Goal: Information Seeking & Learning: Learn about a topic

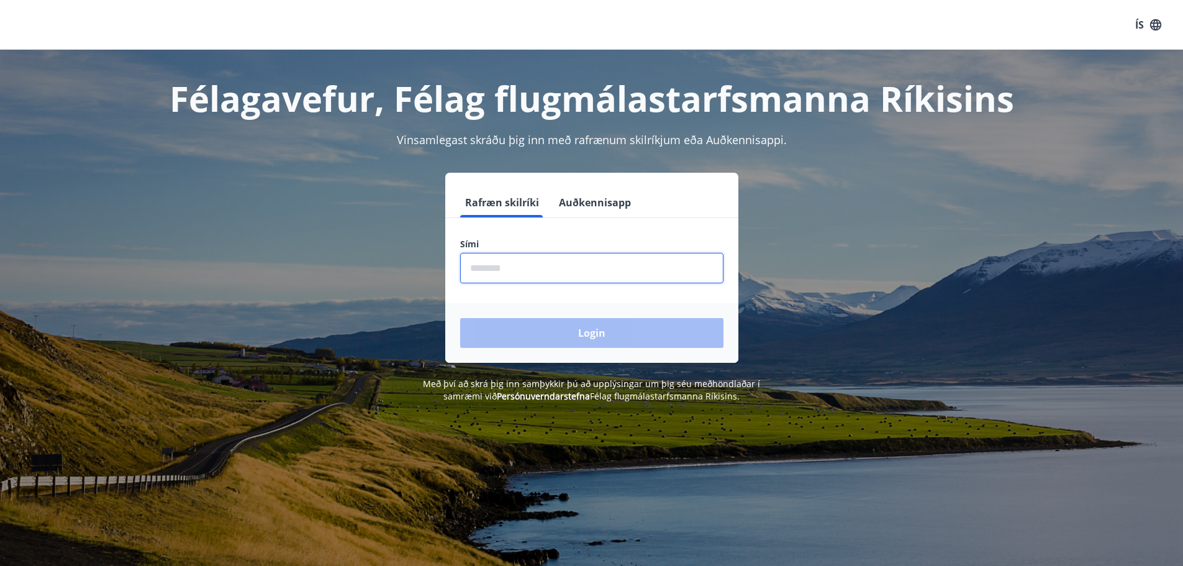
click at [470, 268] on input "phone" at bounding box center [591, 268] width 263 height 30
type input "********"
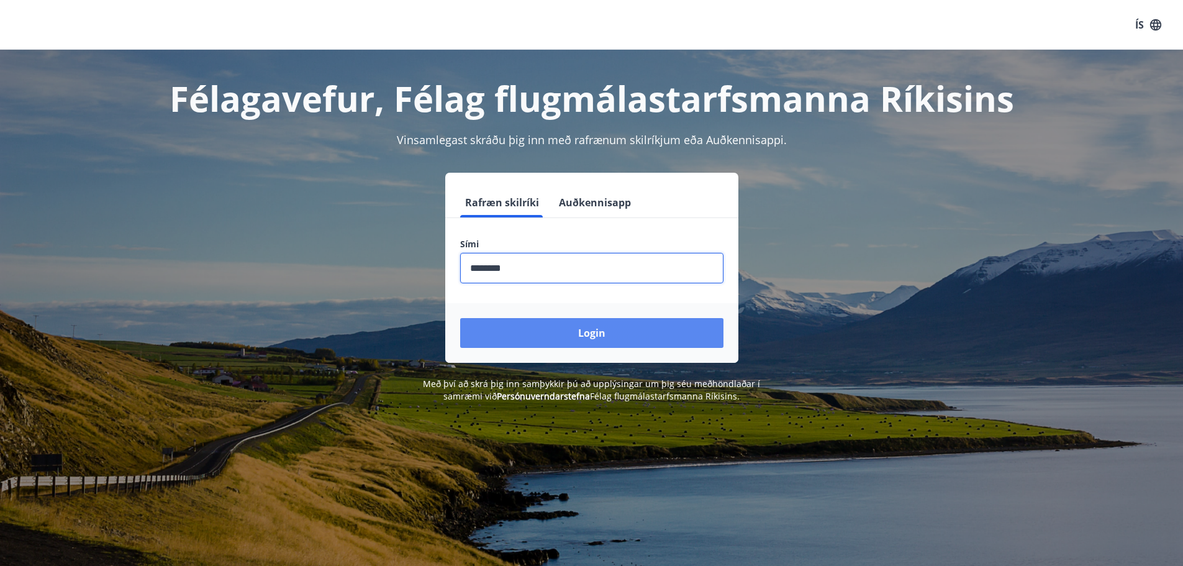
click at [547, 328] on button "Login" at bounding box center [591, 333] width 263 height 30
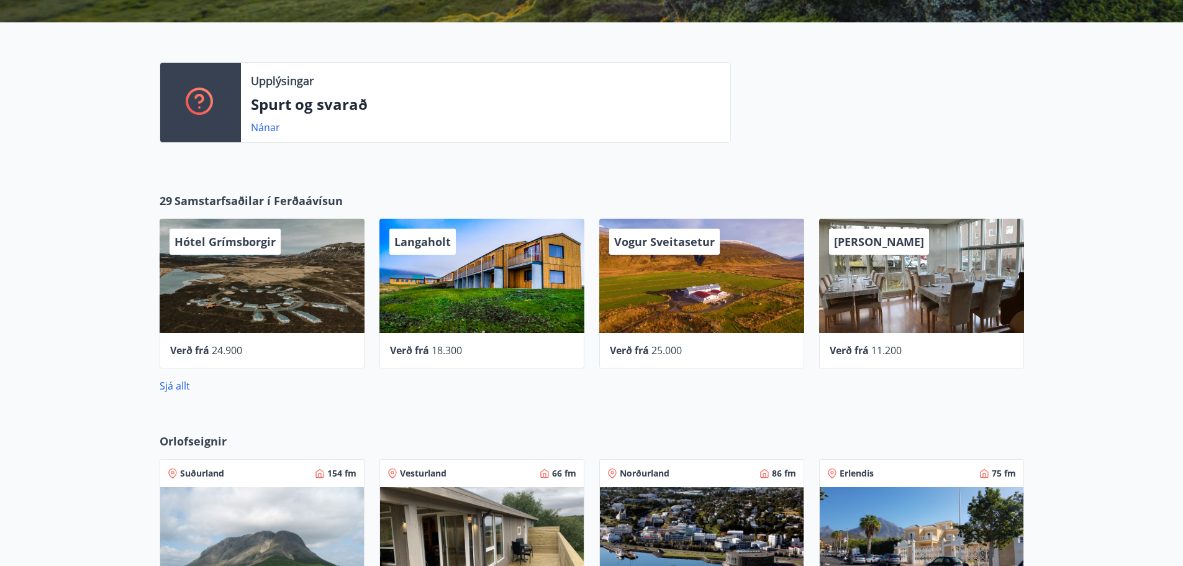
scroll to position [310, 0]
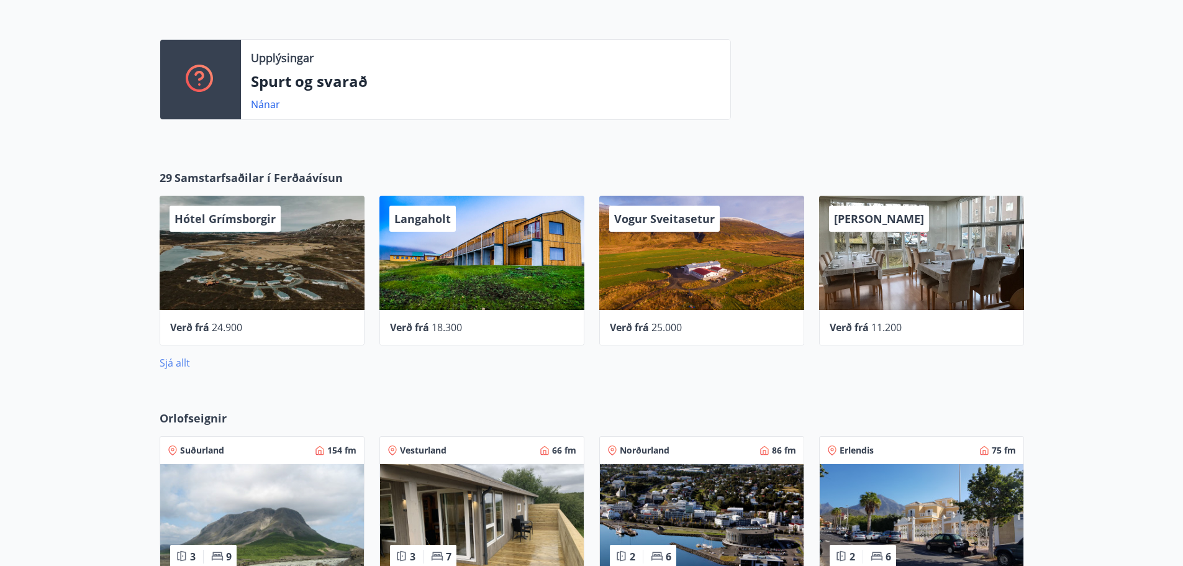
click at [173, 362] on link "Sjá allt" at bounding box center [175, 363] width 30 height 14
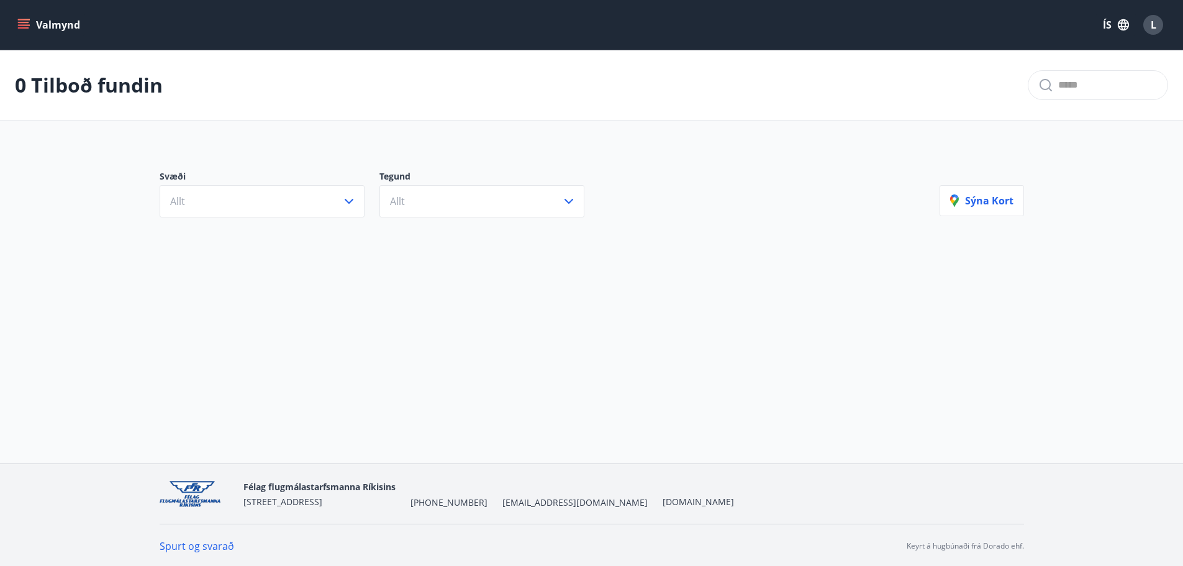
scroll to position [2, 0]
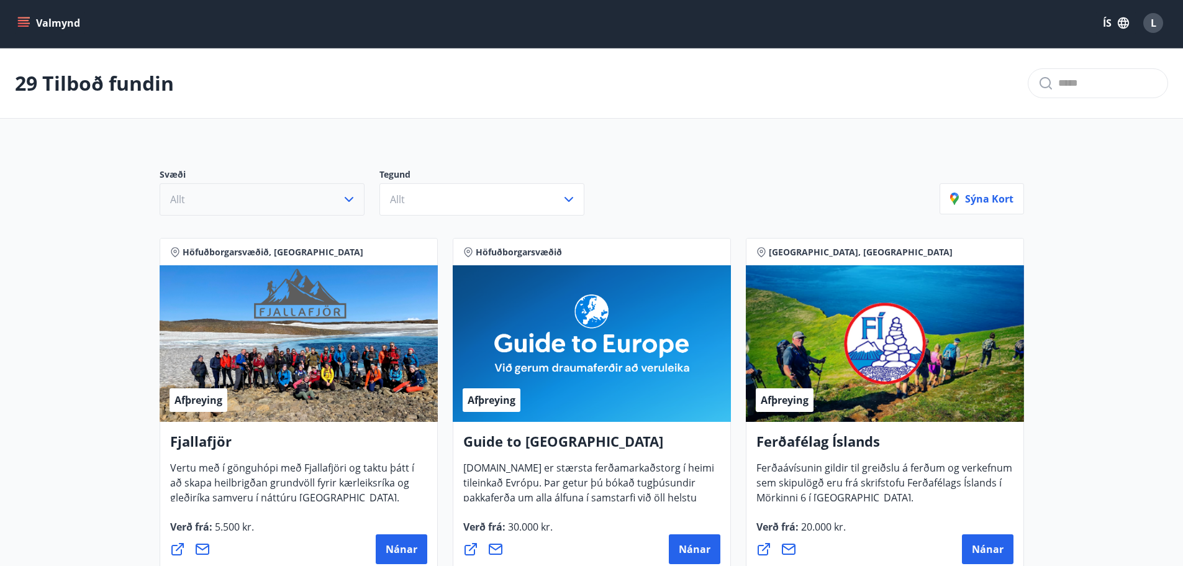
click at [348, 201] on icon "button" at bounding box center [349, 199] width 15 height 15
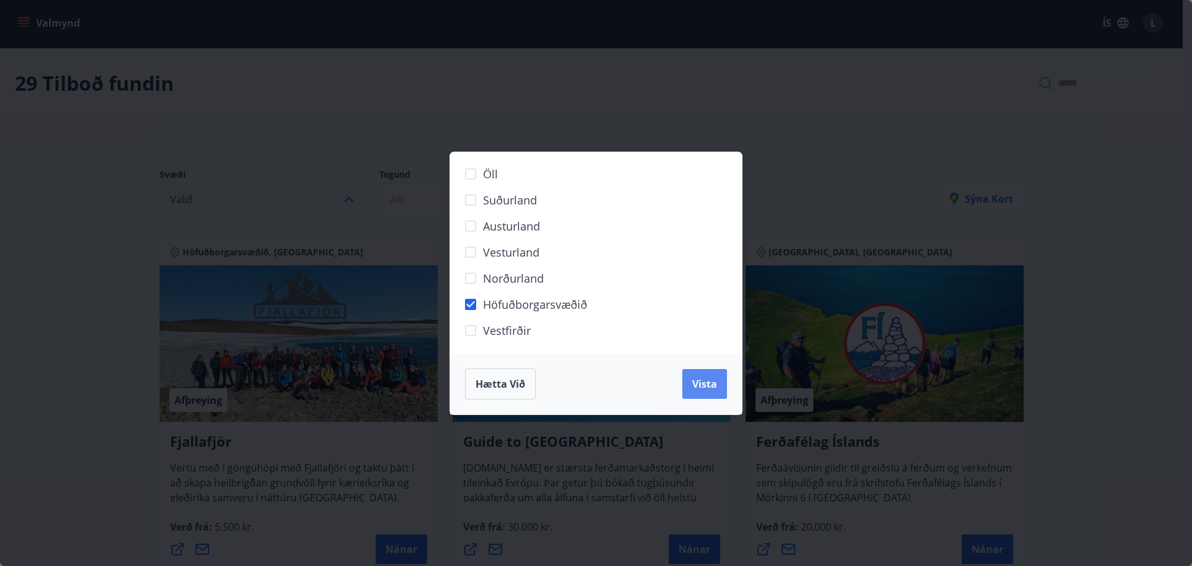
click at [695, 375] on button "Vista" at bounding box center [704, 384] width 45 height 30
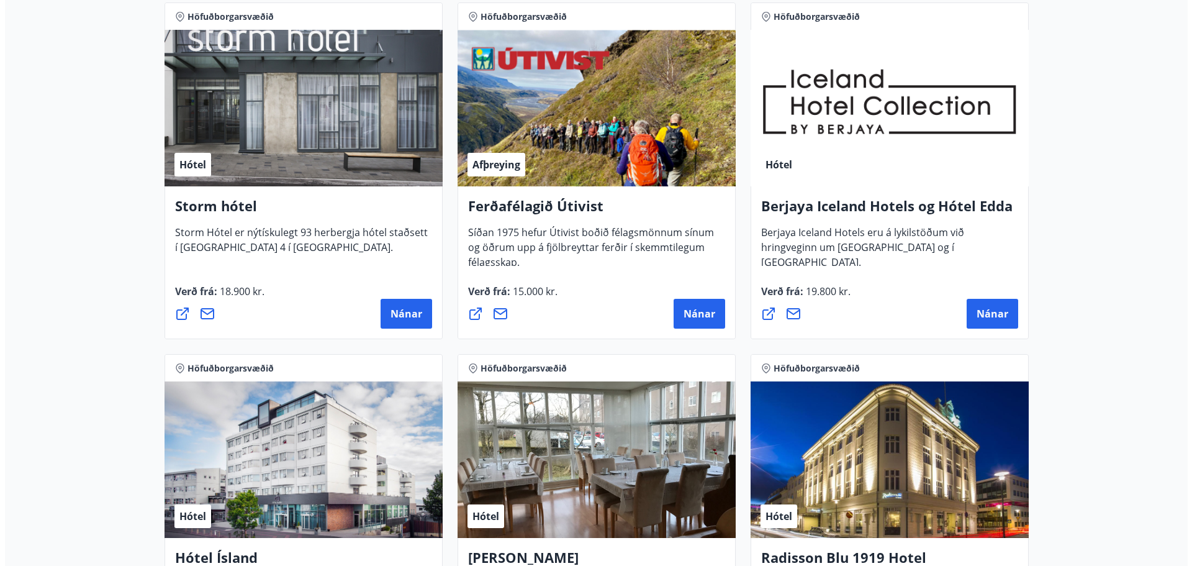
scroll to position [623, 0]
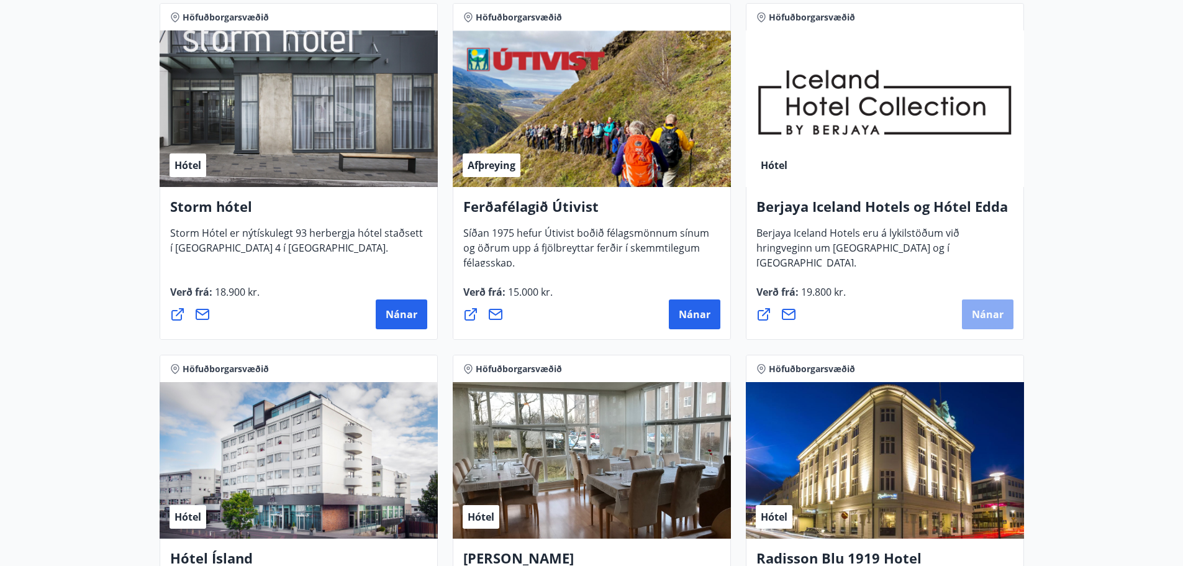
click at [994, 314] on span "Nánar" at bounding box center [988, 314] width 32 height 14
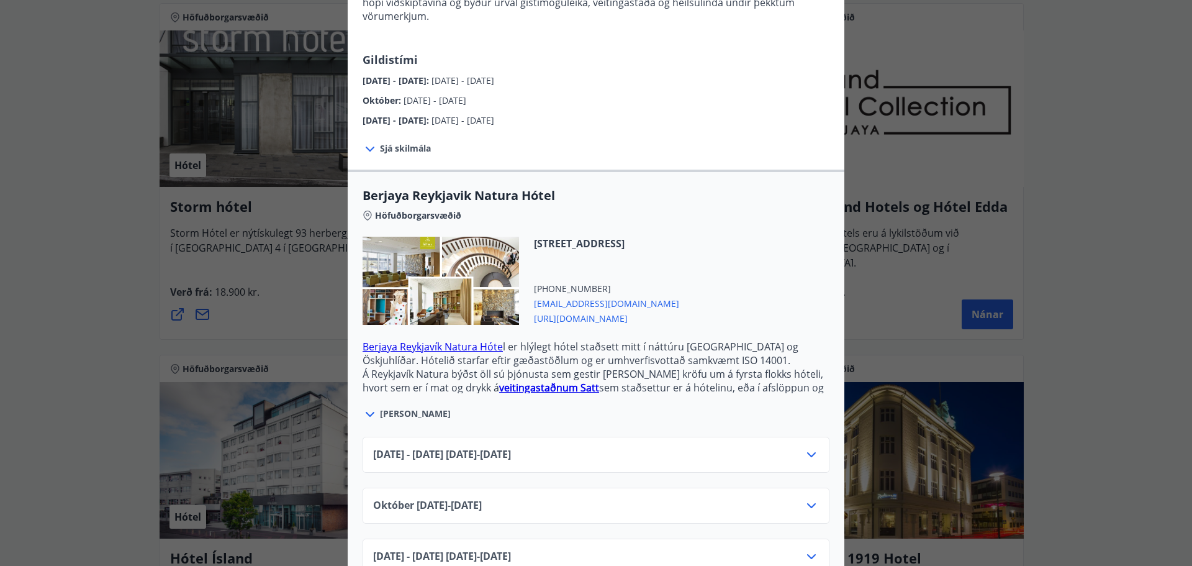
scroll to position [186, 0]
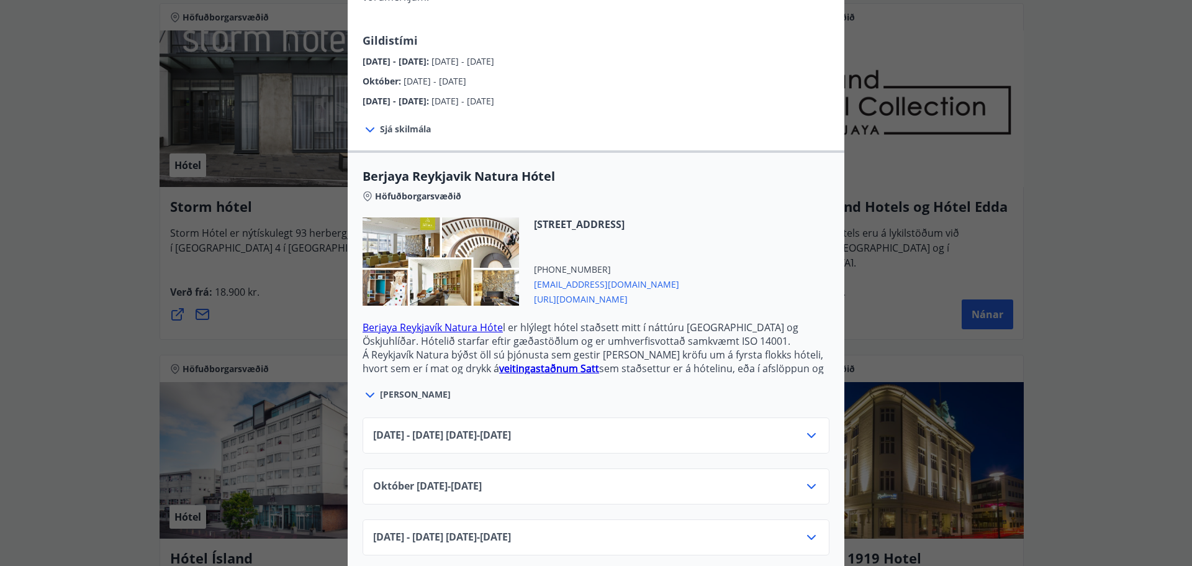
click at [812, 428] on icon at bounding box center [811, 435] width 15 height 15
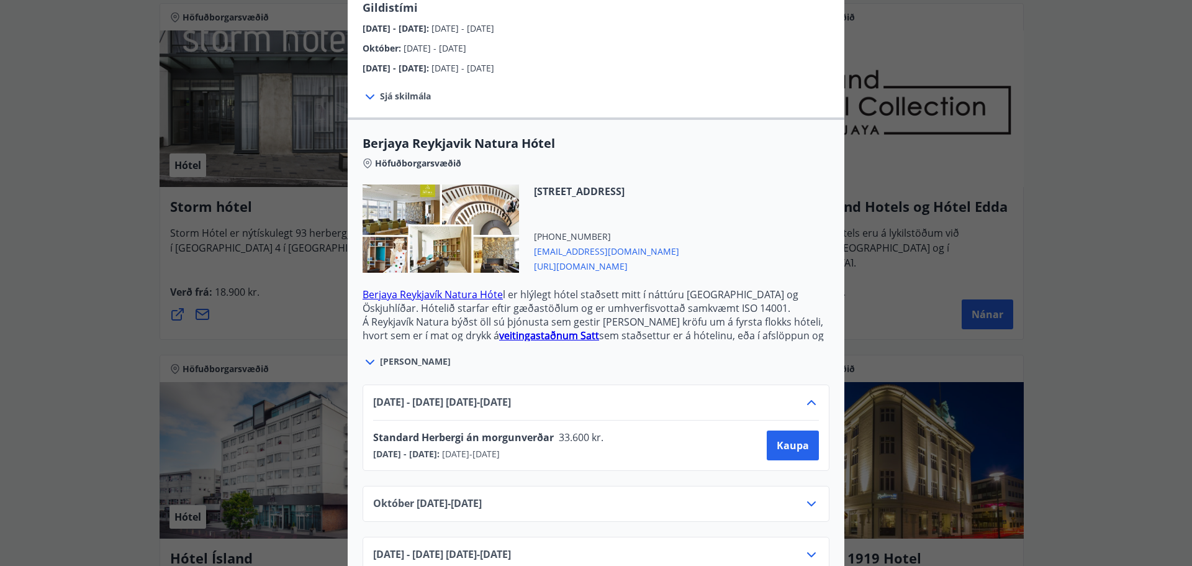
scroll to position [237, 0]
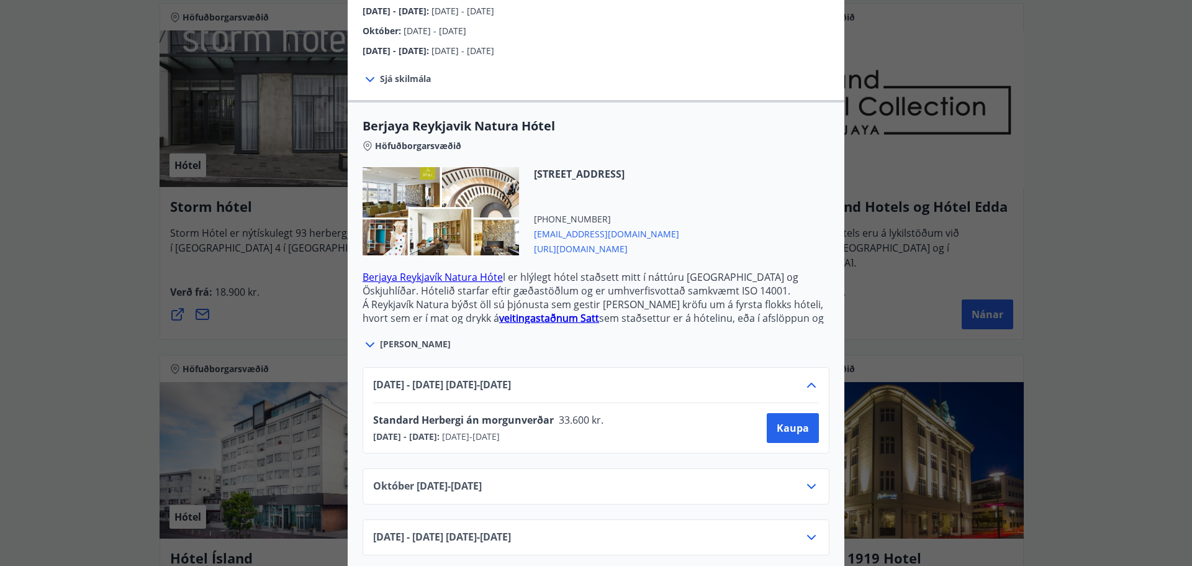
click at [813, 479] on icon at bounding box center [811, 486] width 15 height 15
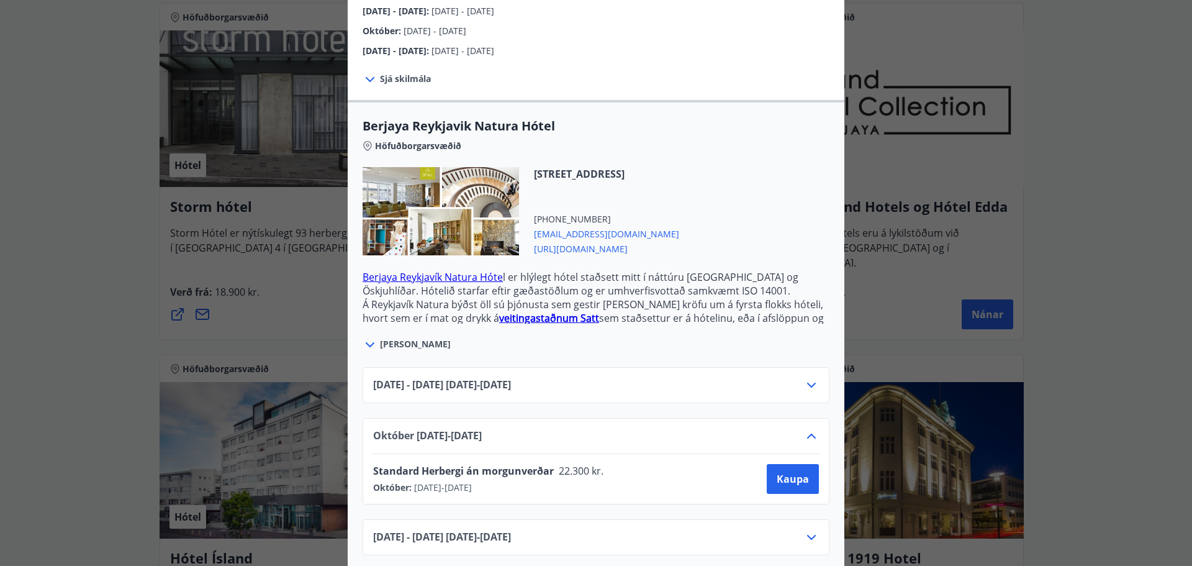
click at [807, 383] on icon at bounding box center [811, 385] width 9 height 5
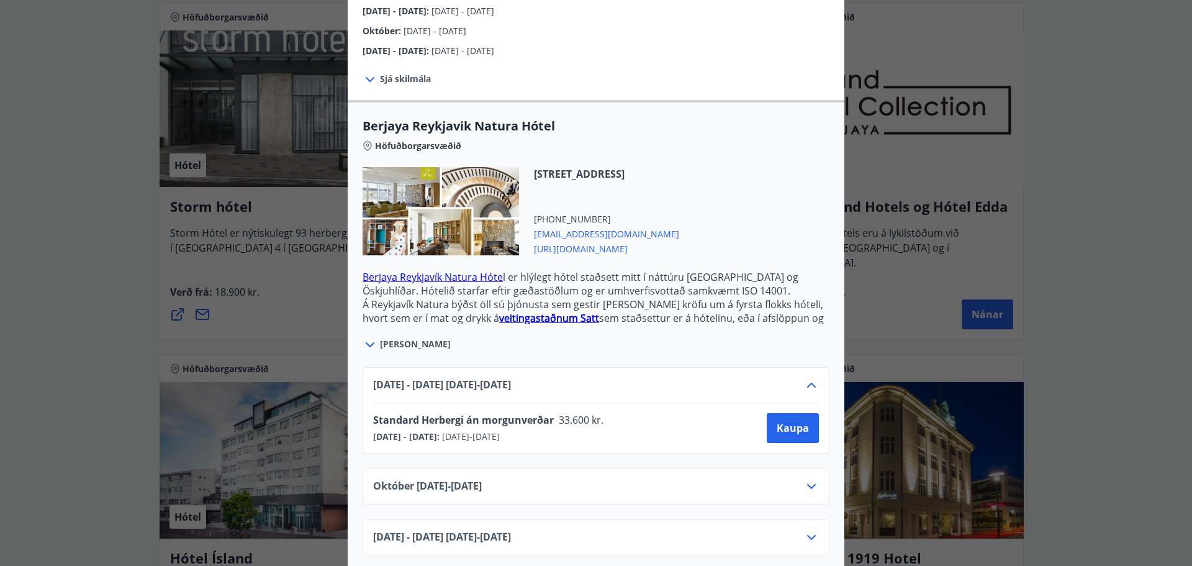
click at [805, 378] on icon at bounding box center [811, 385] width 15 height 15
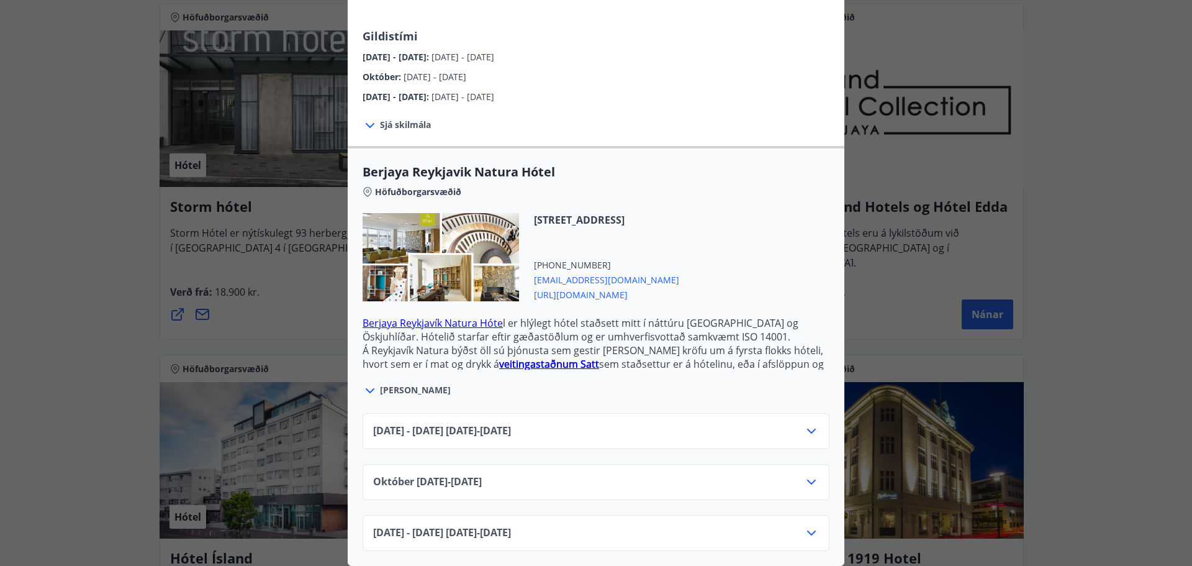
scroll to position [186, 0]
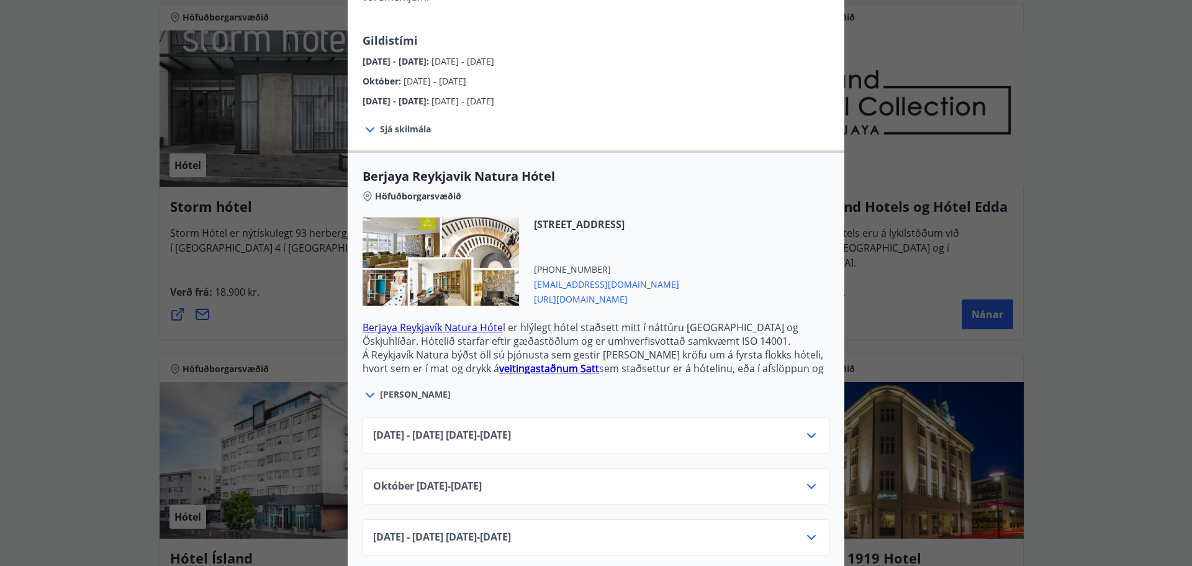
click at [807, 479] on icon at bounding box center [811, 486] width 15 height 15
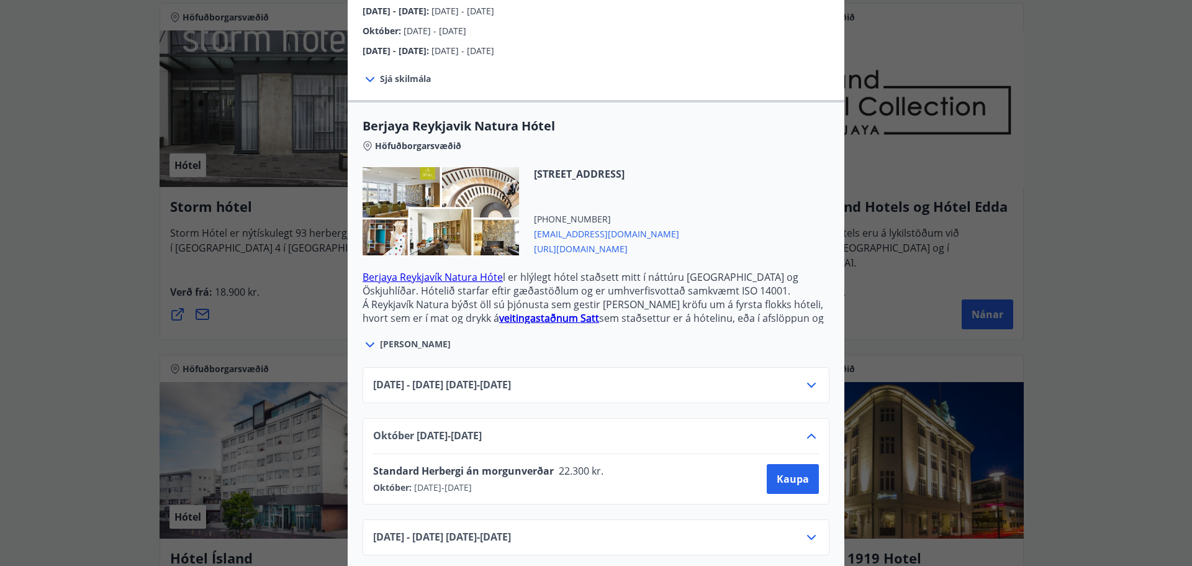
click at [807, 530] on icon at bounding box center [811, 537] width 15 height 15
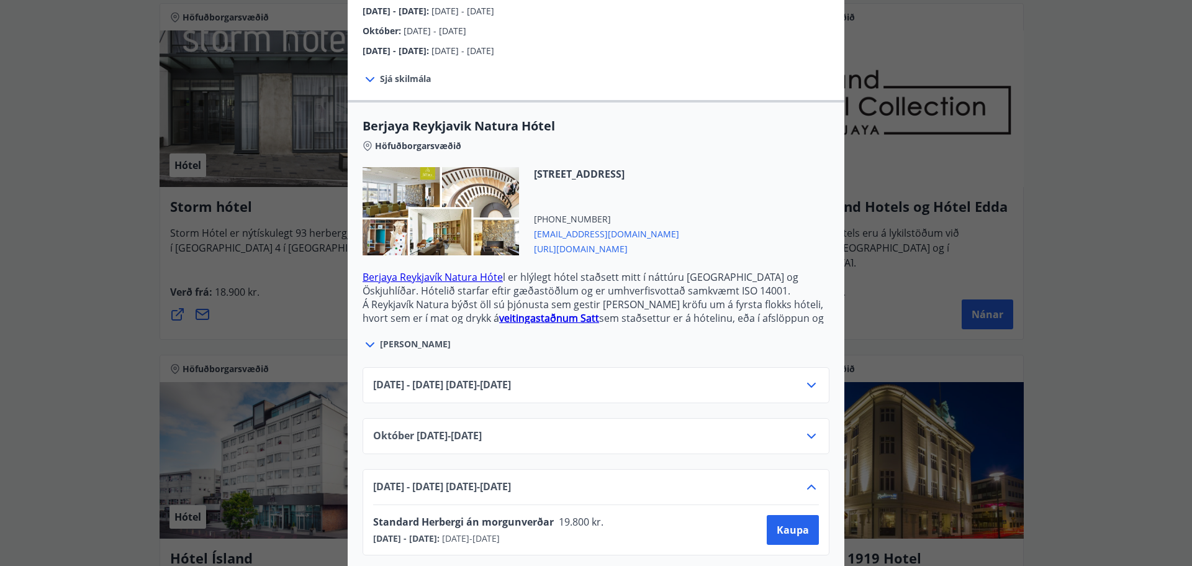
click at [810, 479] on icon at bounding box center [811, 486] width 15 height 15
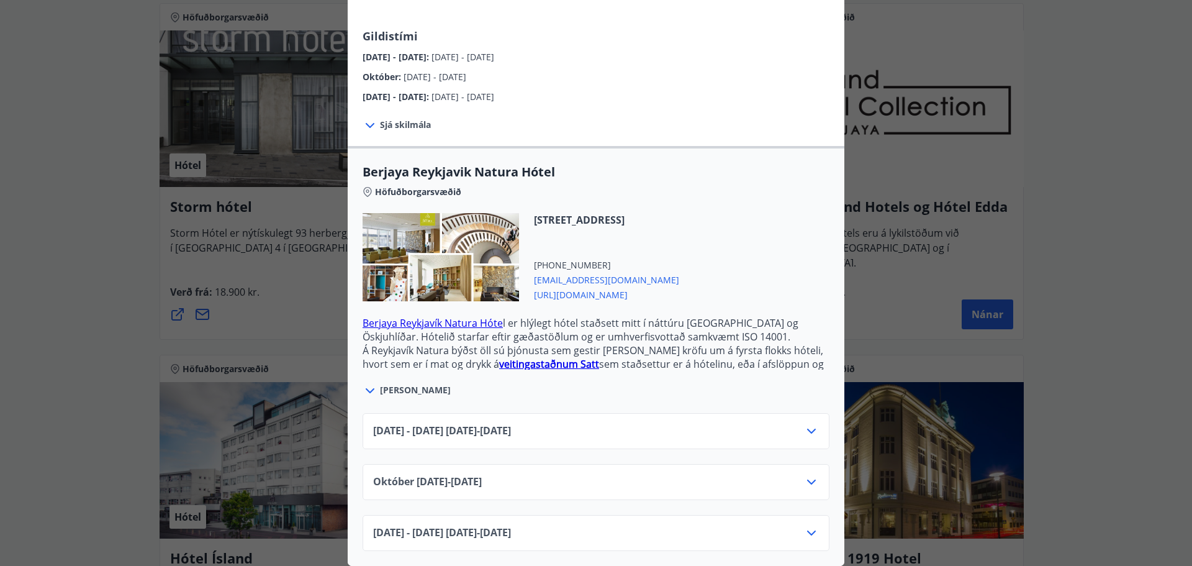
scroll to position [186, 0]
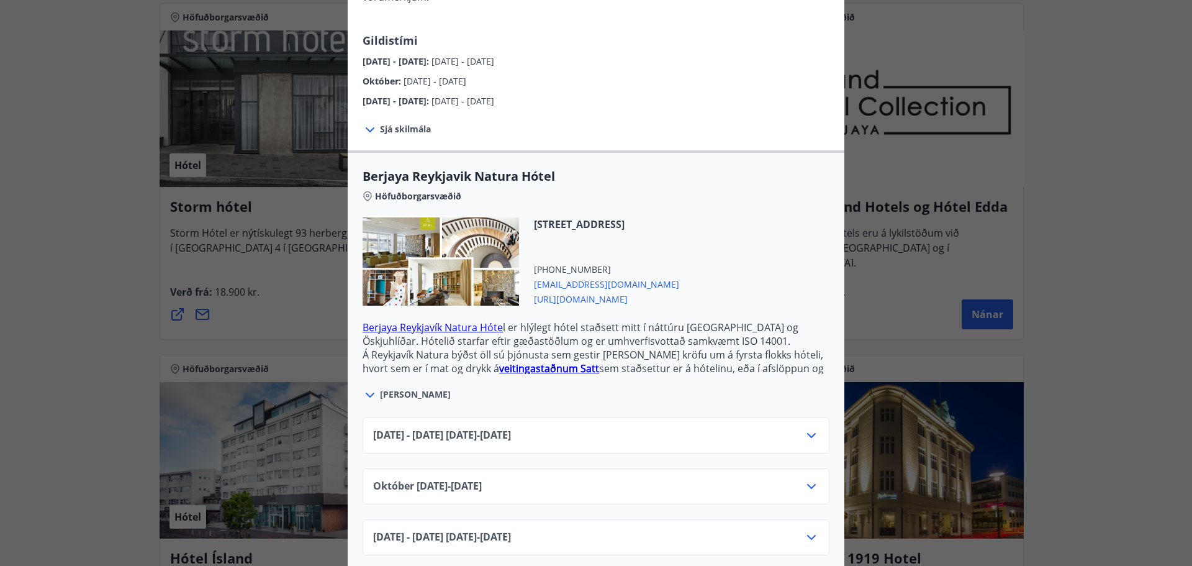
click at [808, 484] on icon at bounding box center [811, 486] width 9 height 5
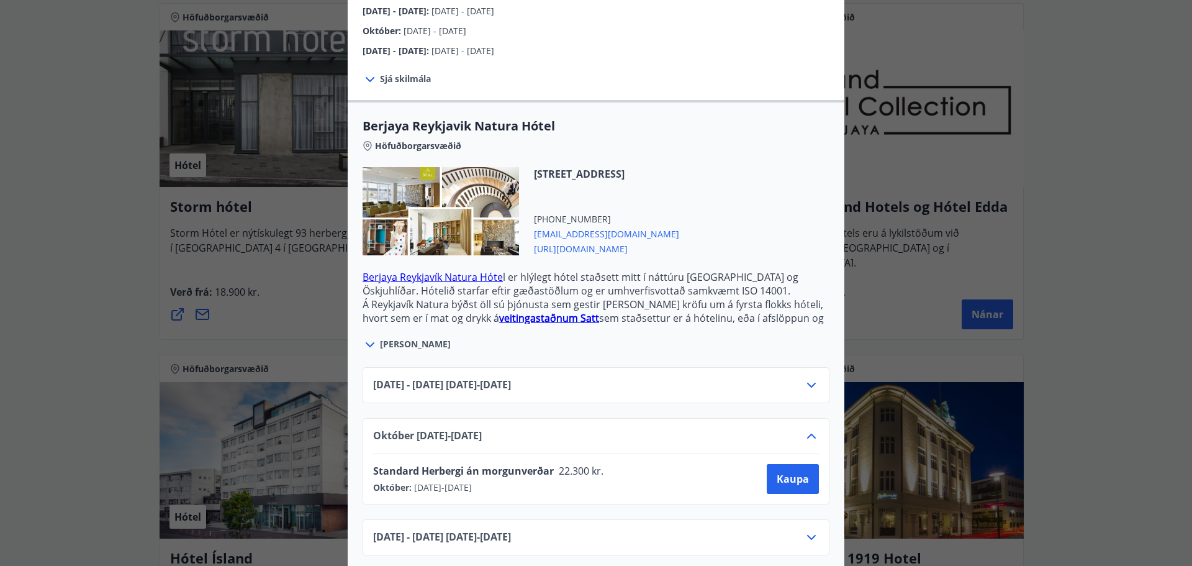
click at [366, 342] on icon at bounding box center [370, 344] width 9 height 5
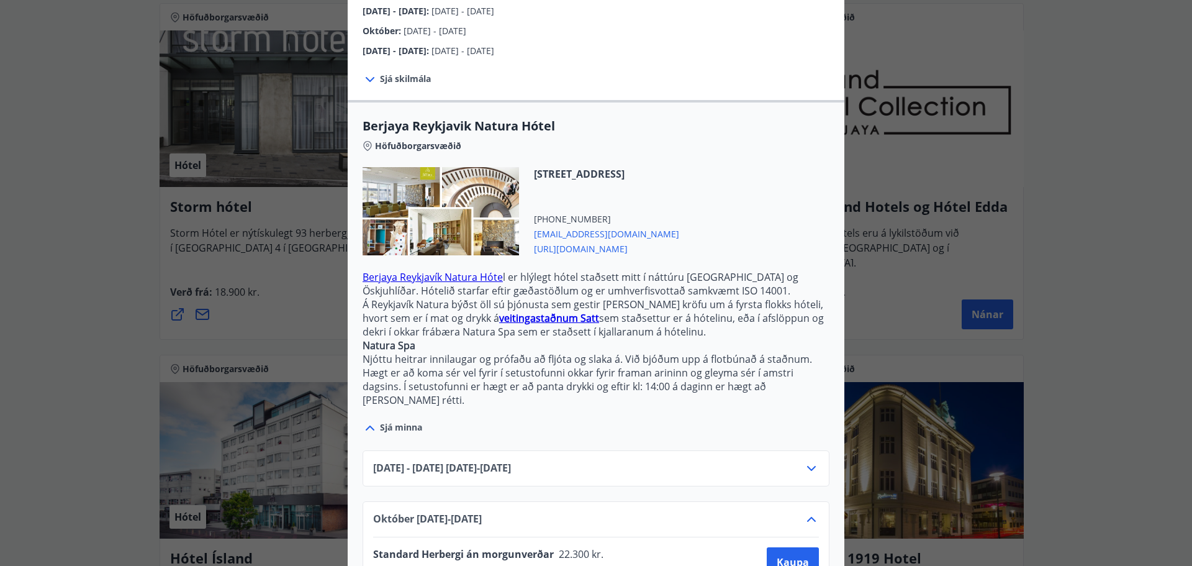
click at [365, 420] on icon at bounding box center [370, 427] width 15 height 15
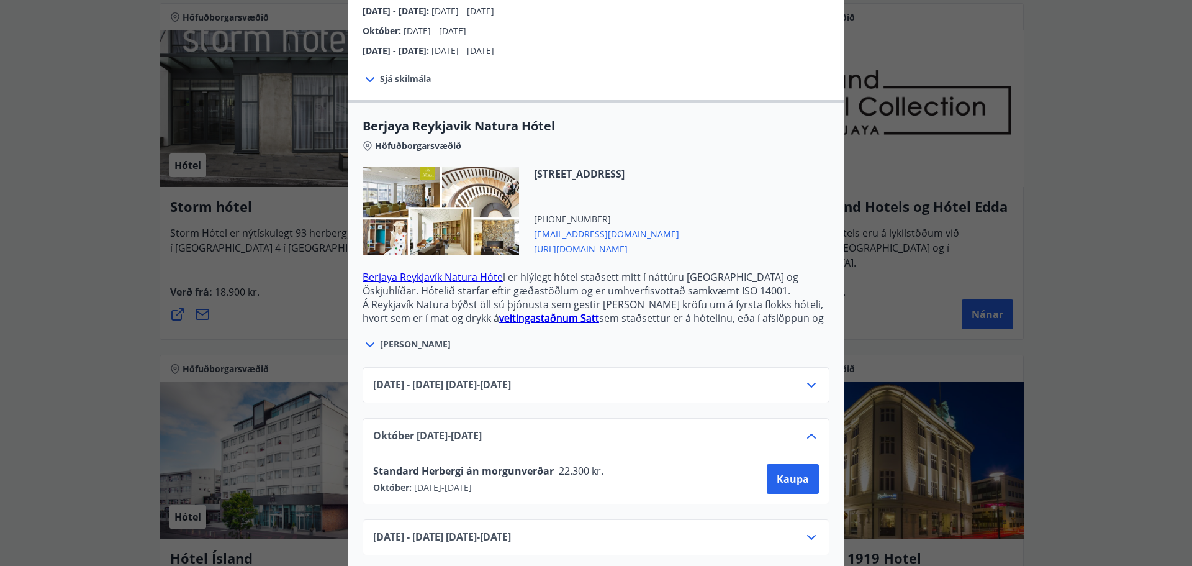
click at [450, 270] on link "Berjaya Reykjavík Natura Hóte" at bounding box center [433, 277] width 140 height 14
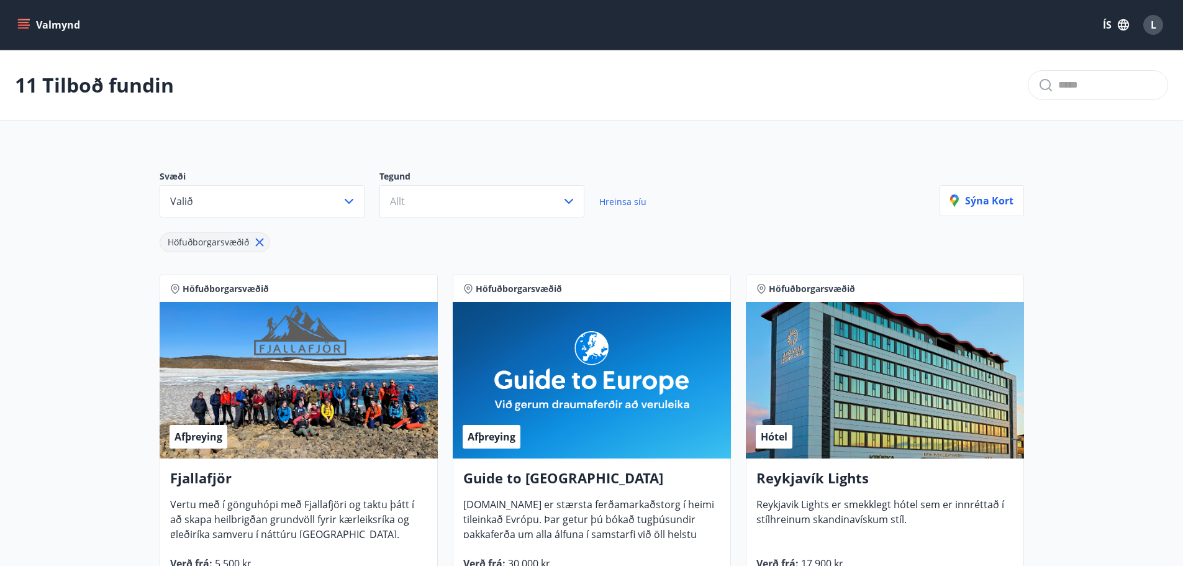
scroll to position [2, 0]
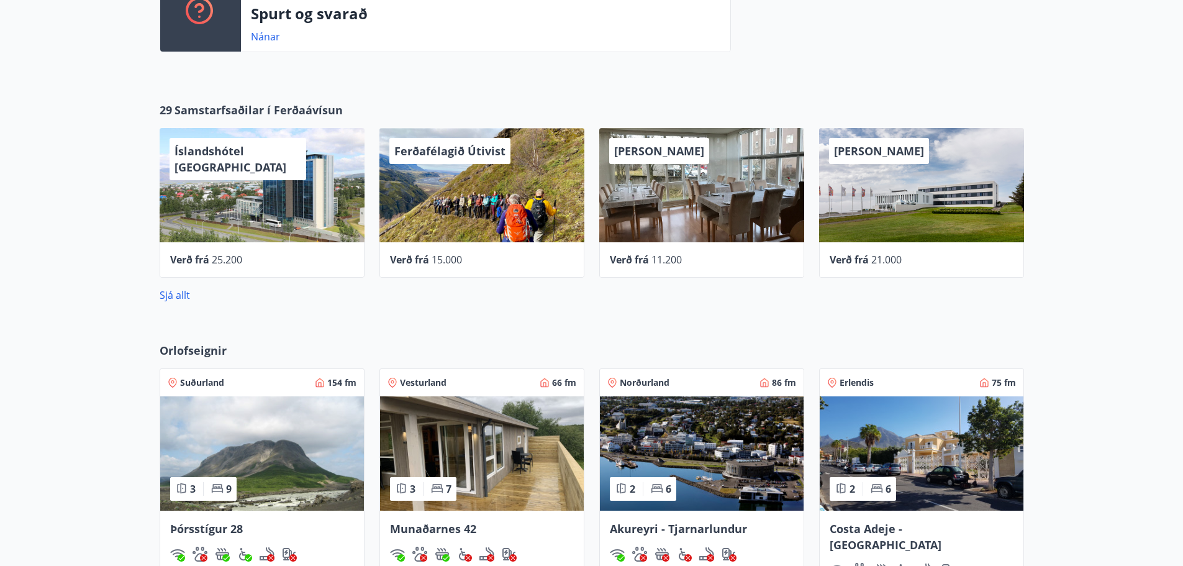
scroll to position [373, 0]
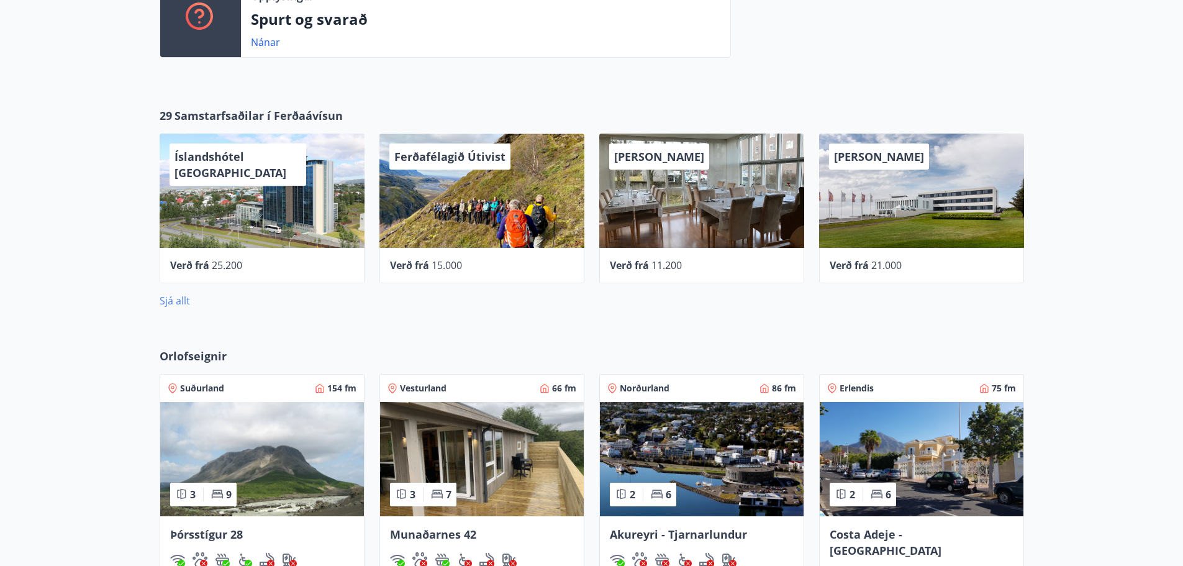
click at [184, 301] on link "Sjá allt" at bounding box center [175, 301] width 30 height 14
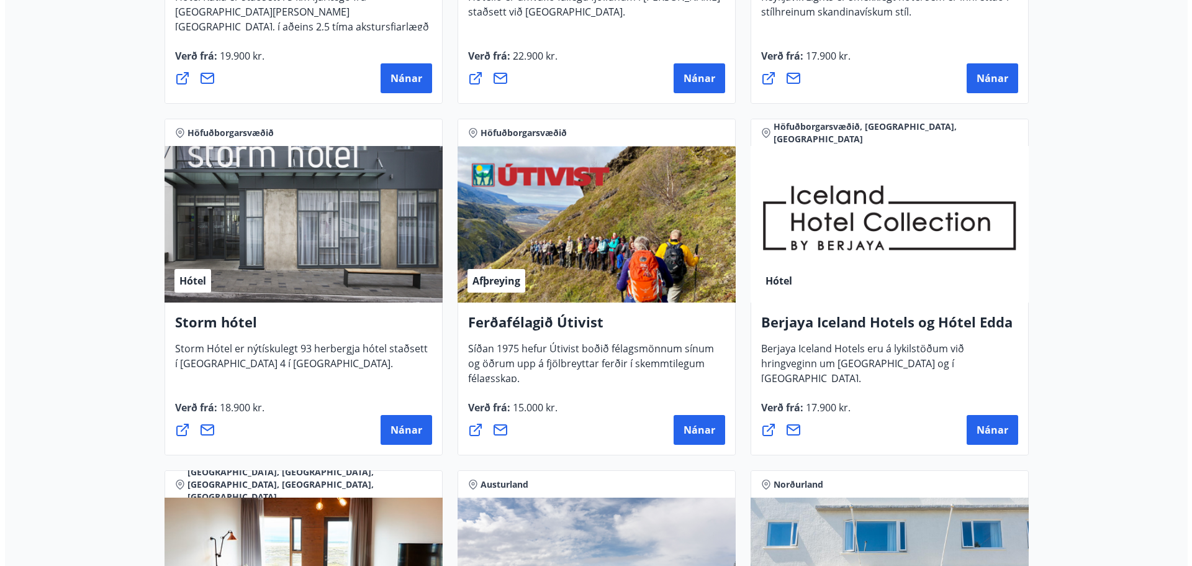
scroll to position [1180, 0]
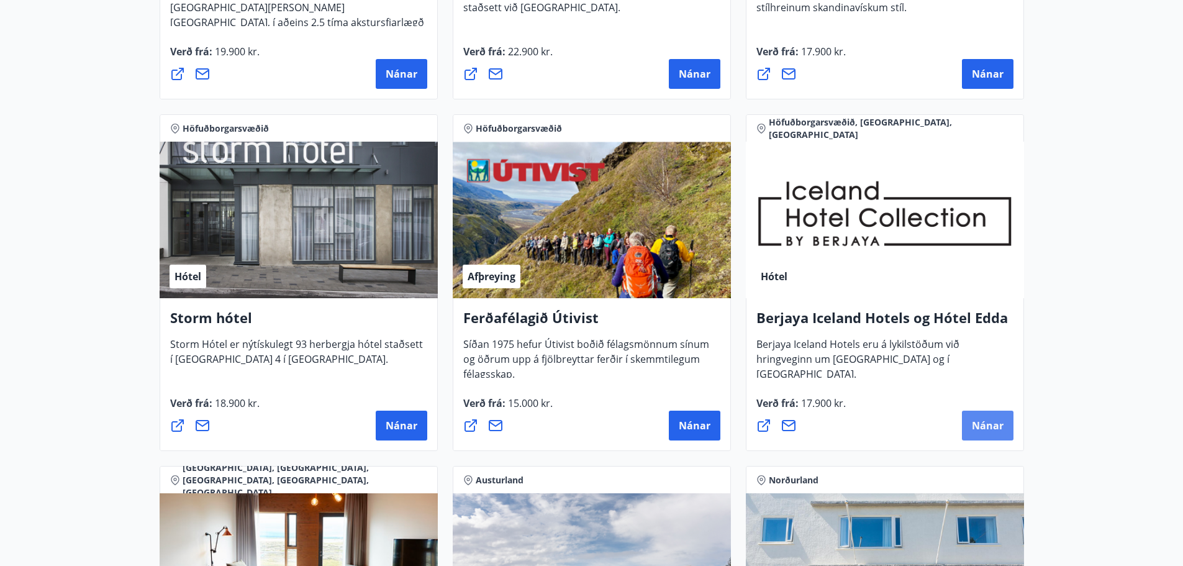
click at [998, 423] on span "Nánar" at bounding box center [988, 426] width 32 height 14
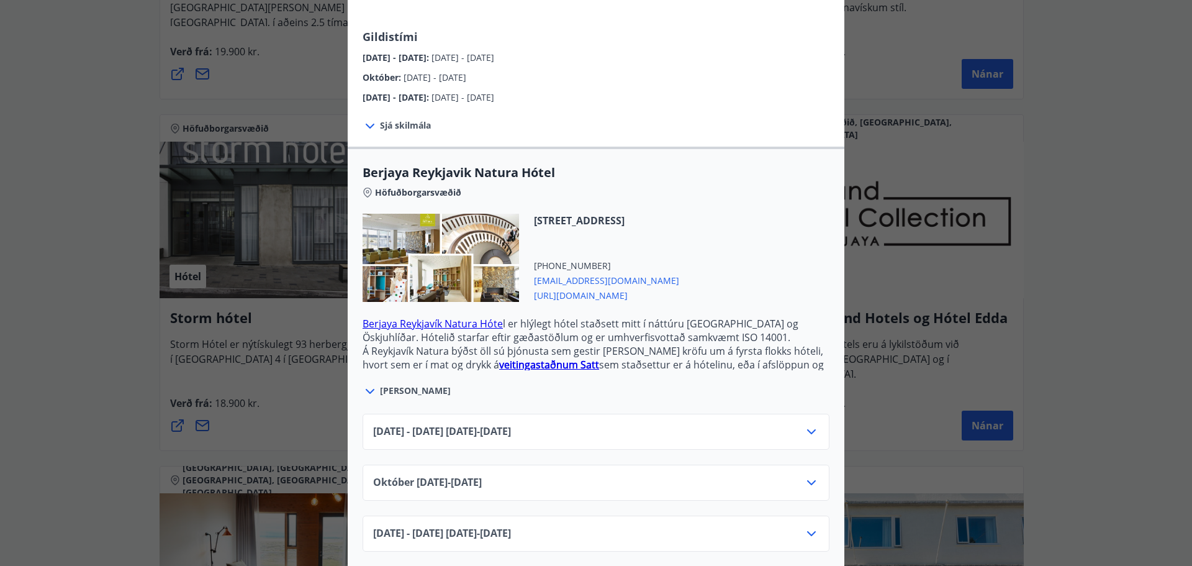
scroll to position [186, 0]
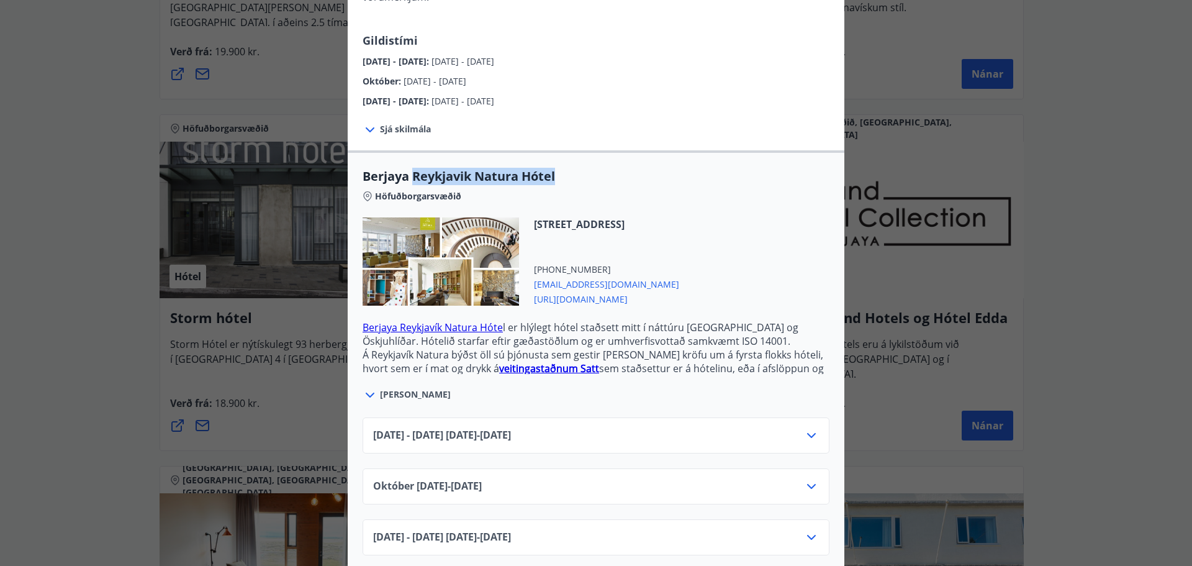
drag, startPoint x: 409, startPoint y: 161, endPoint x: 554, endPoint y: 169, distance: 145.5
click at [554, 169] on span "Berjaya Reykjavik Natura Hótel" at bounding box center [596, 176] width 467 height 17
copy span "Reykjavik Natura Hótel"
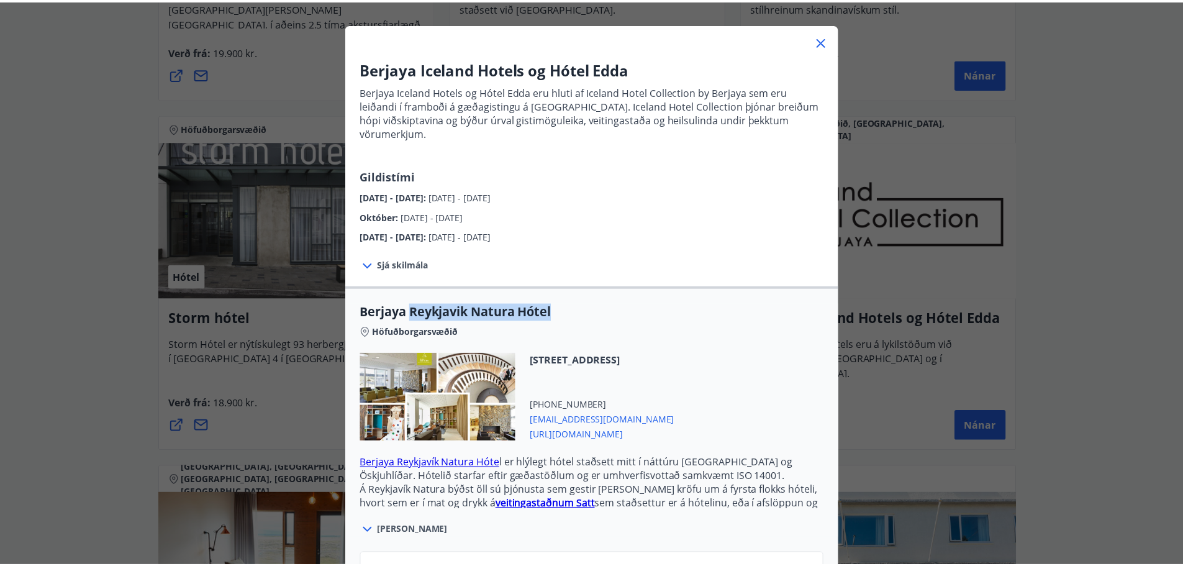
scroll to position [0, 0]
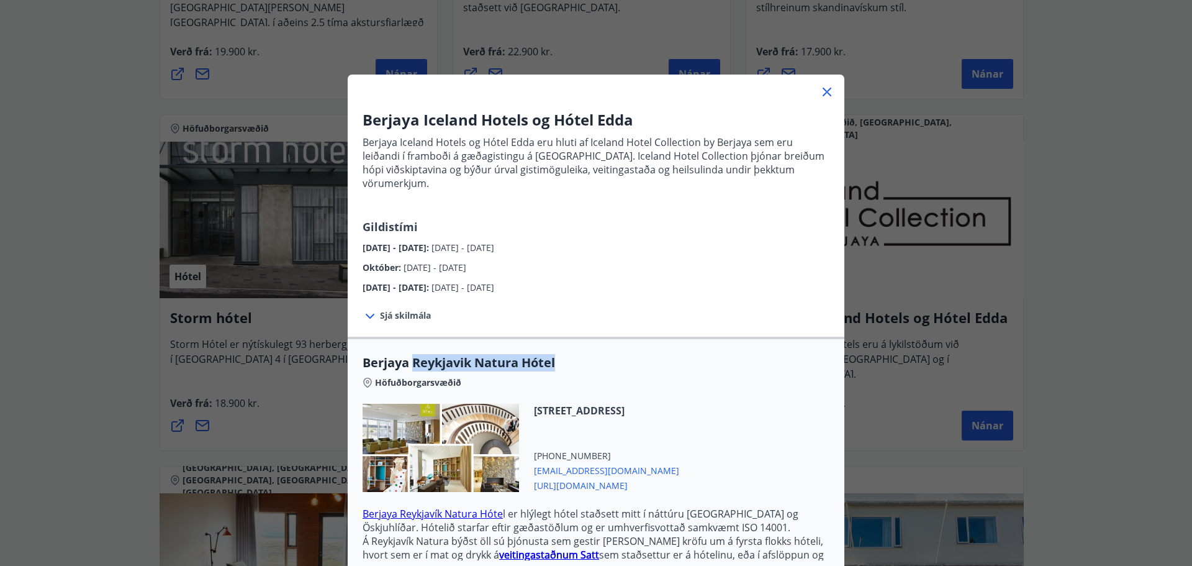
click at [823, 86] on icon at bounding box center [827, 91] width 15 height 15
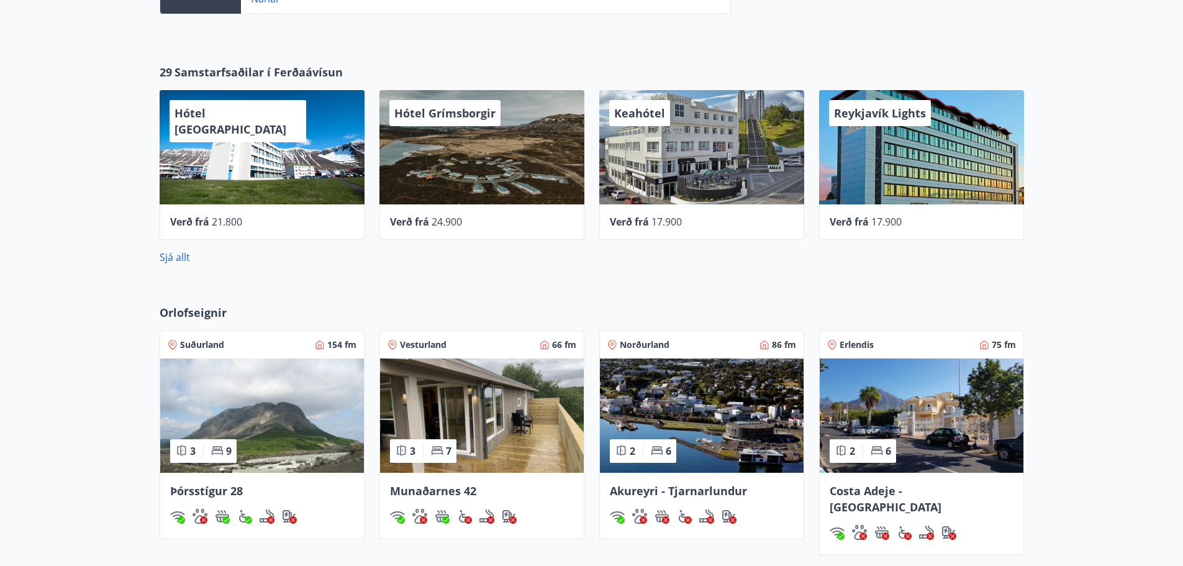
scroll to position [445, 0]
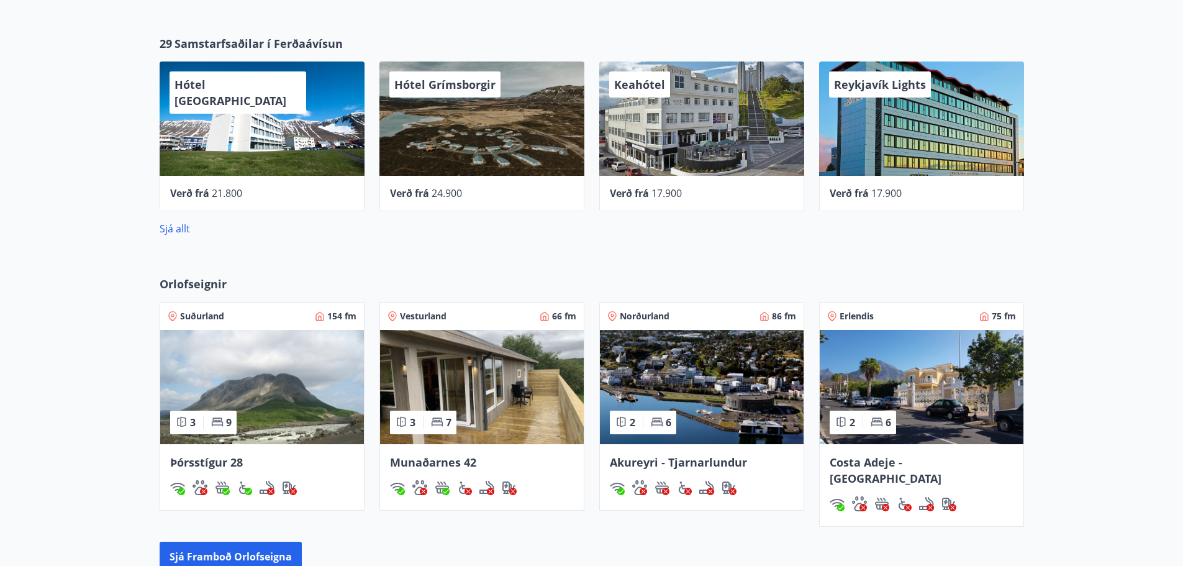
click at [876, 460] on span "Costa Adeje -[GEOGRAPHIC_DATA]" at bounding box center [886, 470] width 112 height 31
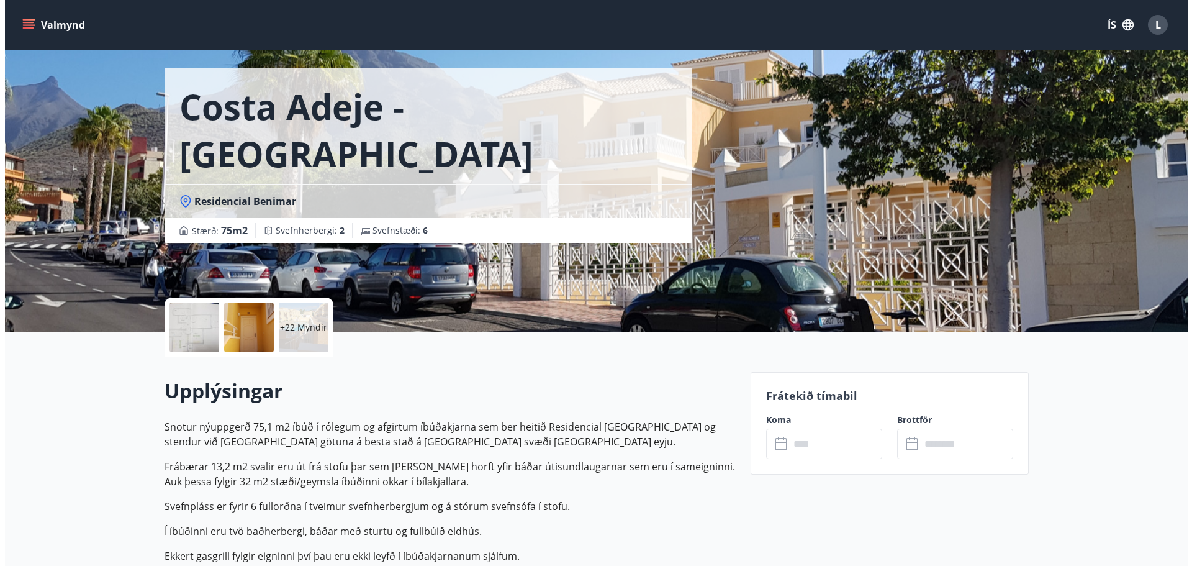
scroll to position [62, 0]
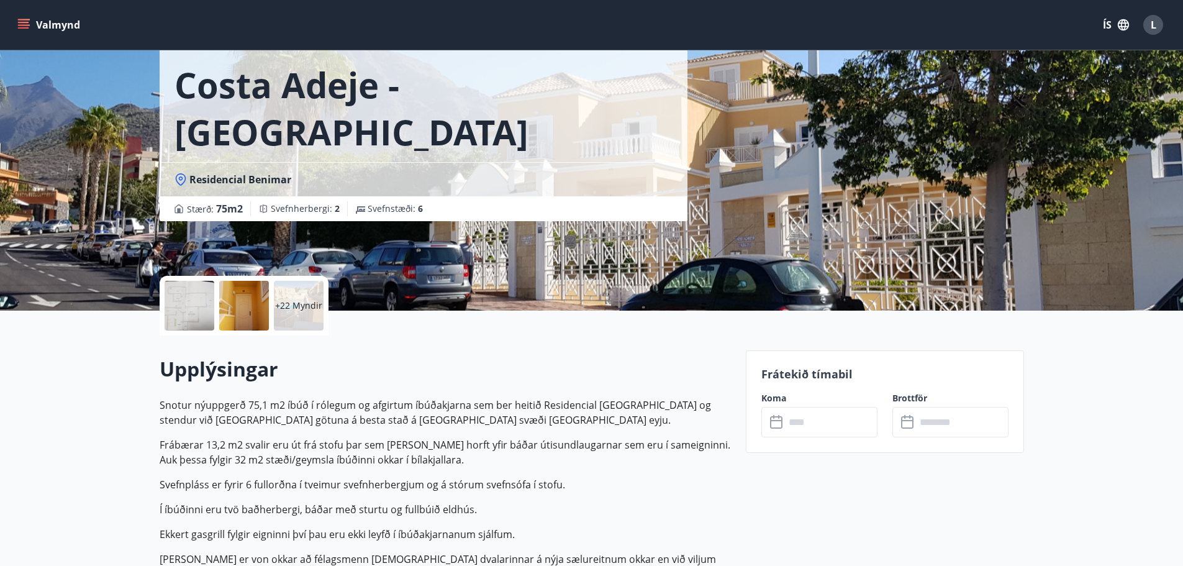
click at [202, 302] on div at bounding box center [190, 306] width 50 height 50
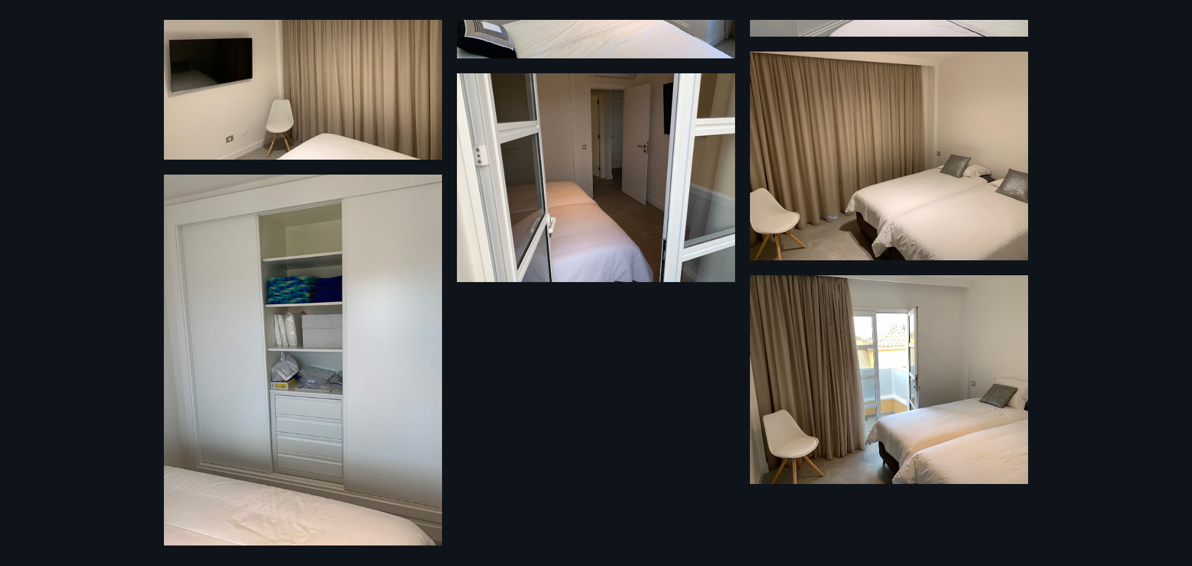
scroll to position [2436, 0]
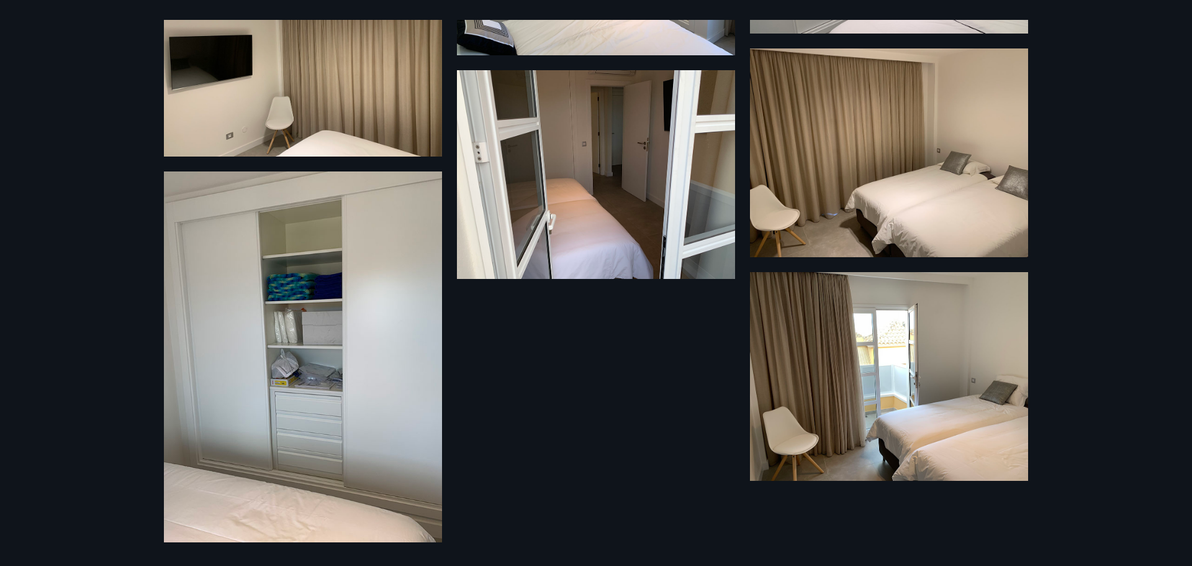
click at [941, 369] on img at bounding box center [889, 376] width 278 height 209
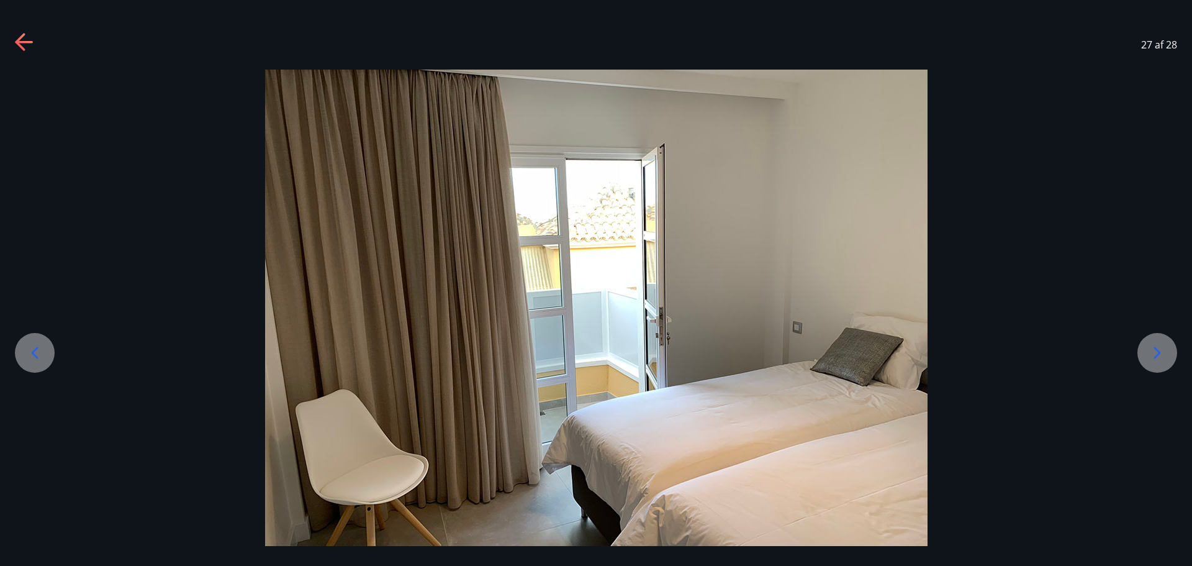
click at [27, 38] on icon at bounding box center [25, 43] width 20 height 20
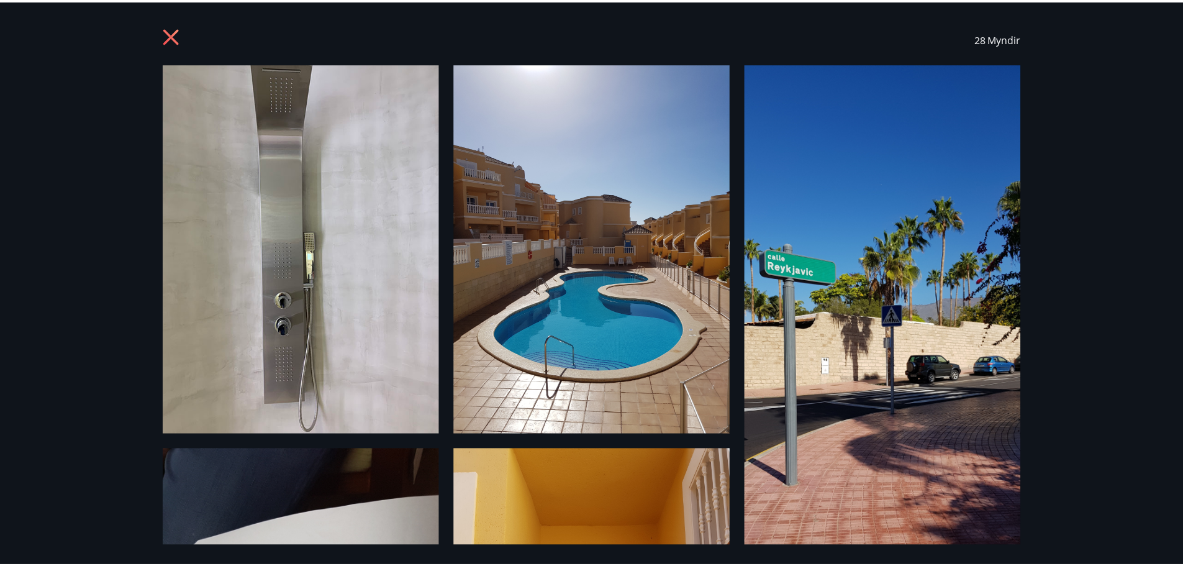
scroll to position [0, 0]
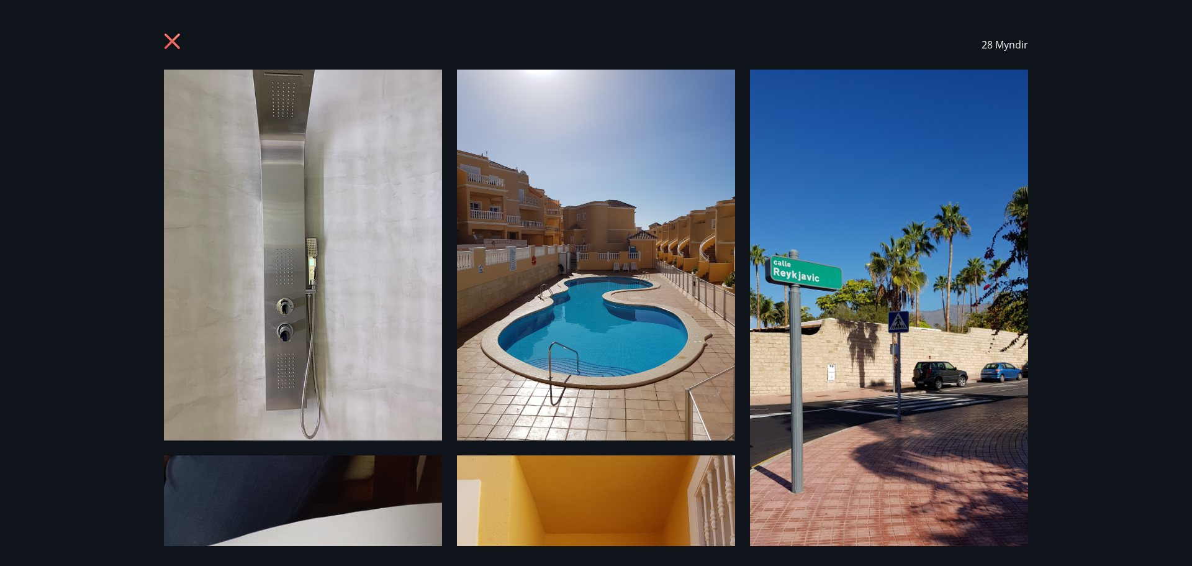
click at [168, 38] on icon at bounding box center [173, 42] width 16 height 16
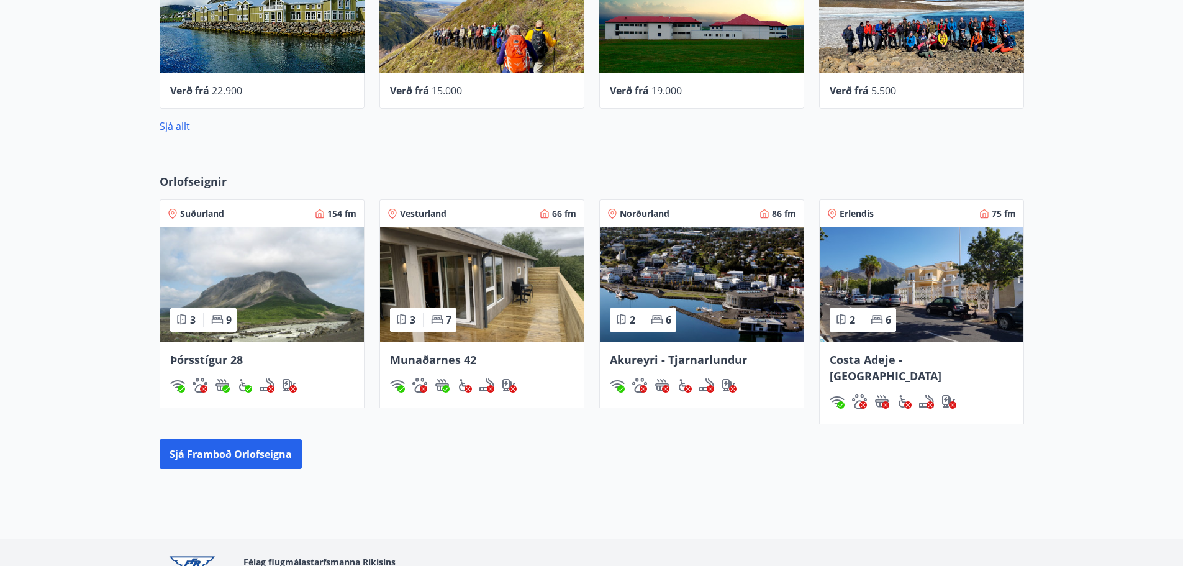
scroll to position [579, 0]
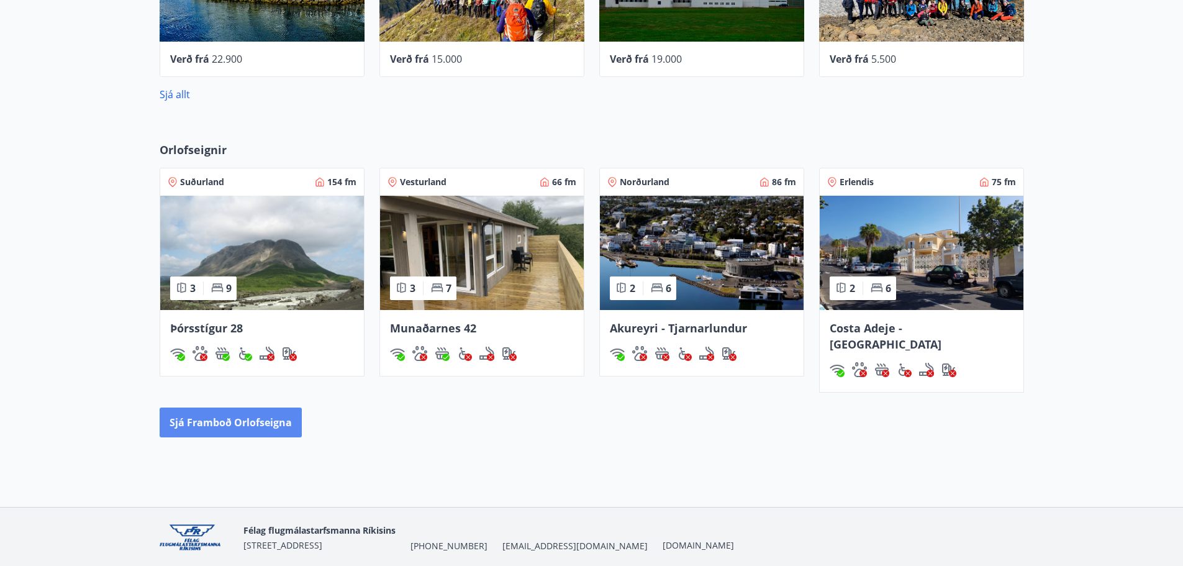
click at [220, 407] on button "Sjá framboð orlofseigna" at bounding box center [231, 422] width 142 height 30
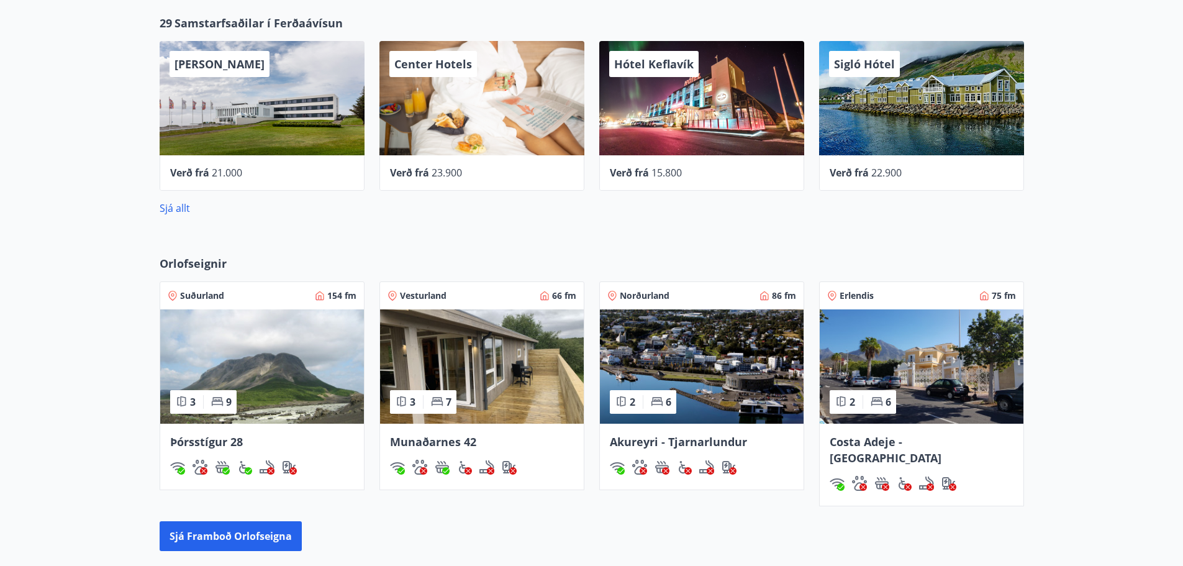
scroll to position [559, 0]
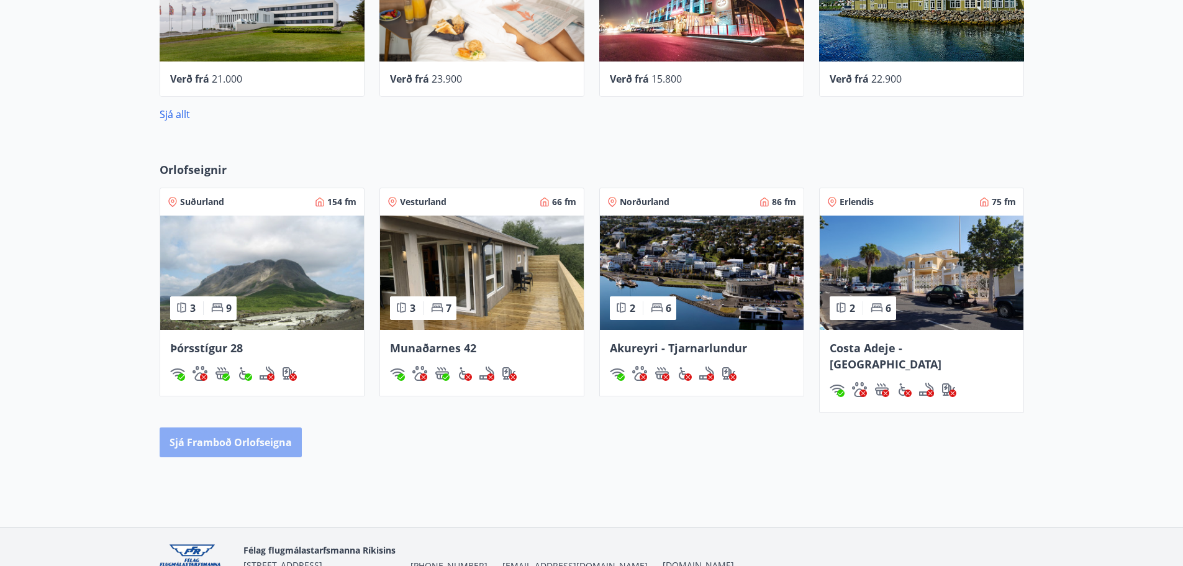
click at [245, 427] on button "Sjá framboð orlofseigna" at bounding box center [231, 442] width 142 height 30
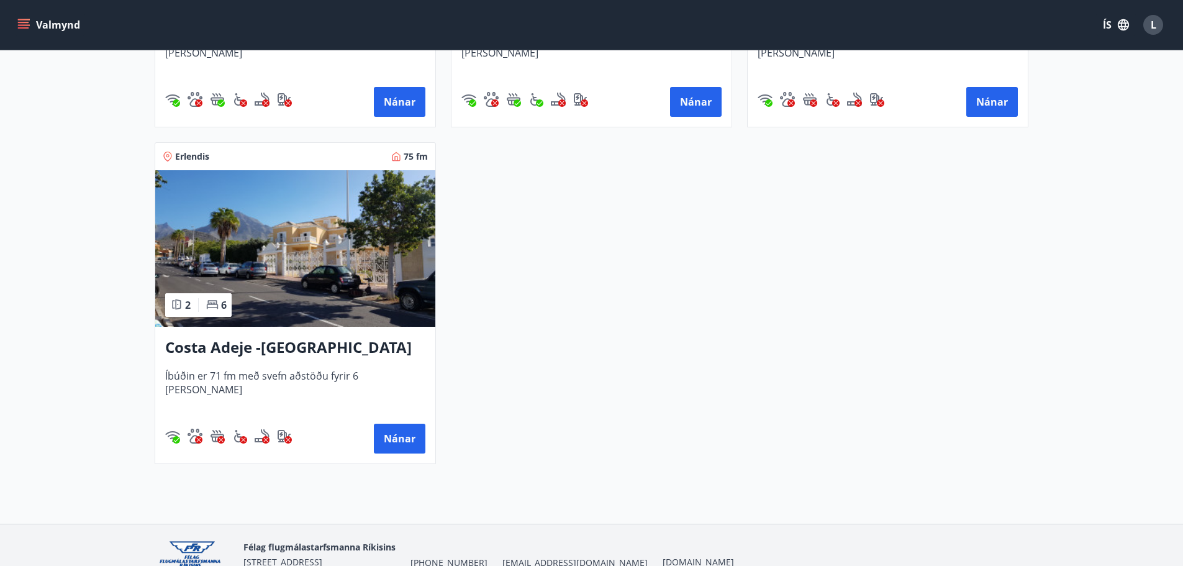
scroll to position [497, 0]
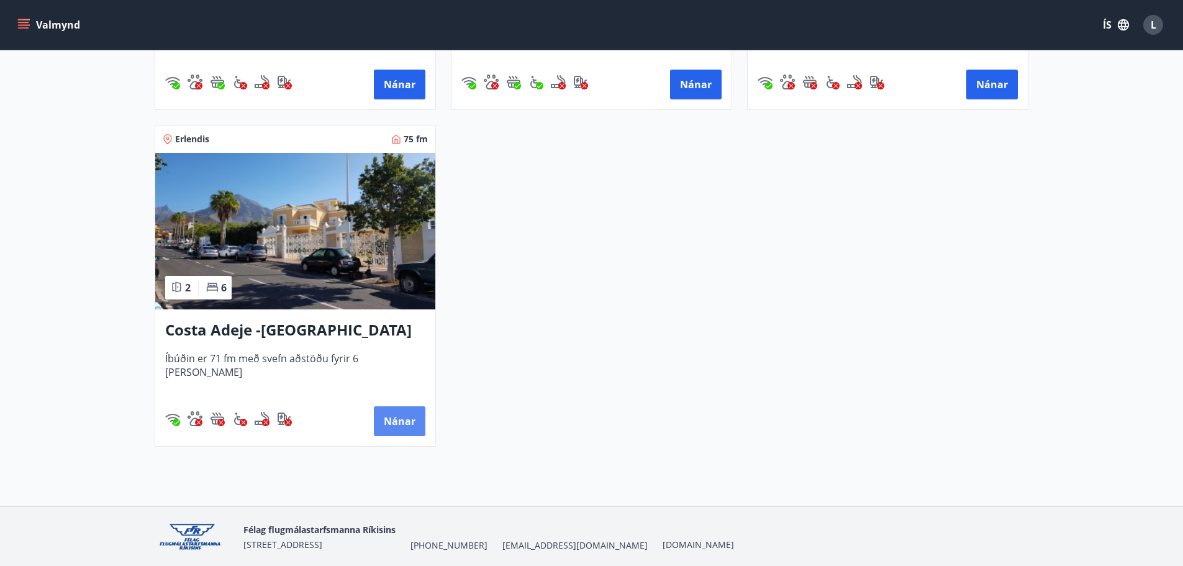
click at [394, 420] on button "Nánar" at bounding box center [400, 421] width 52 height 30
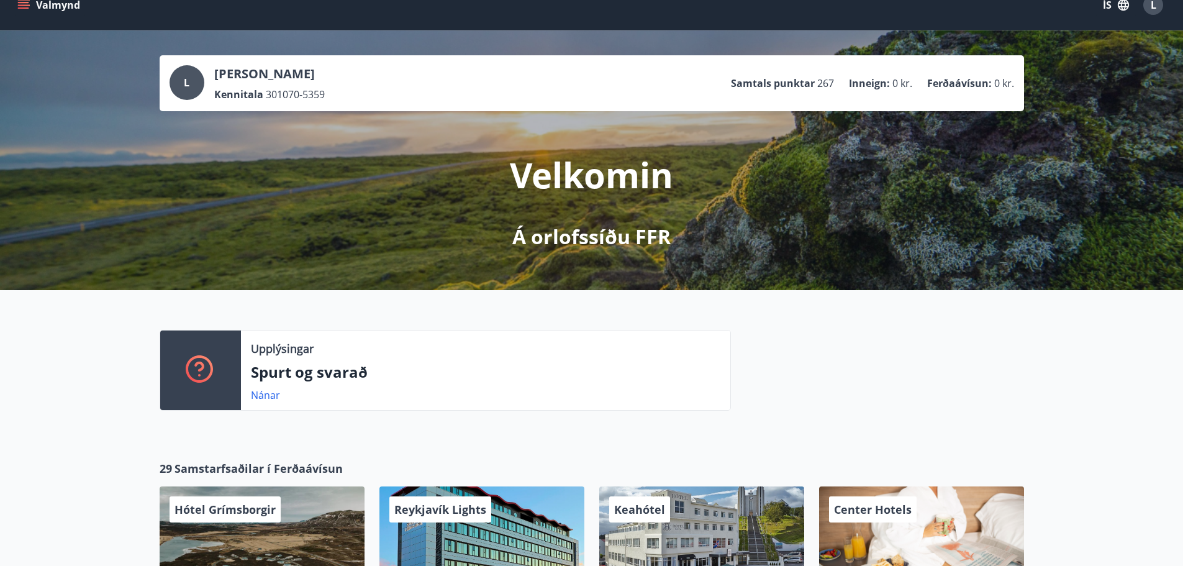
scroll to position [10, 0]
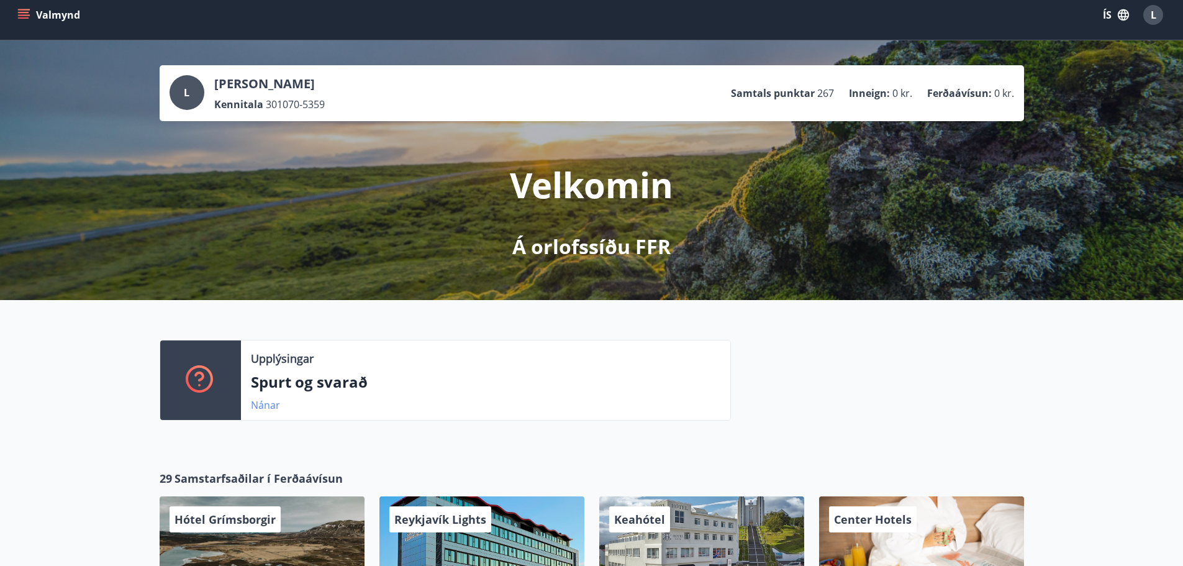
click at [261, 401] on link "Nánar" at bounding box center [265, 405] width 29 height 14
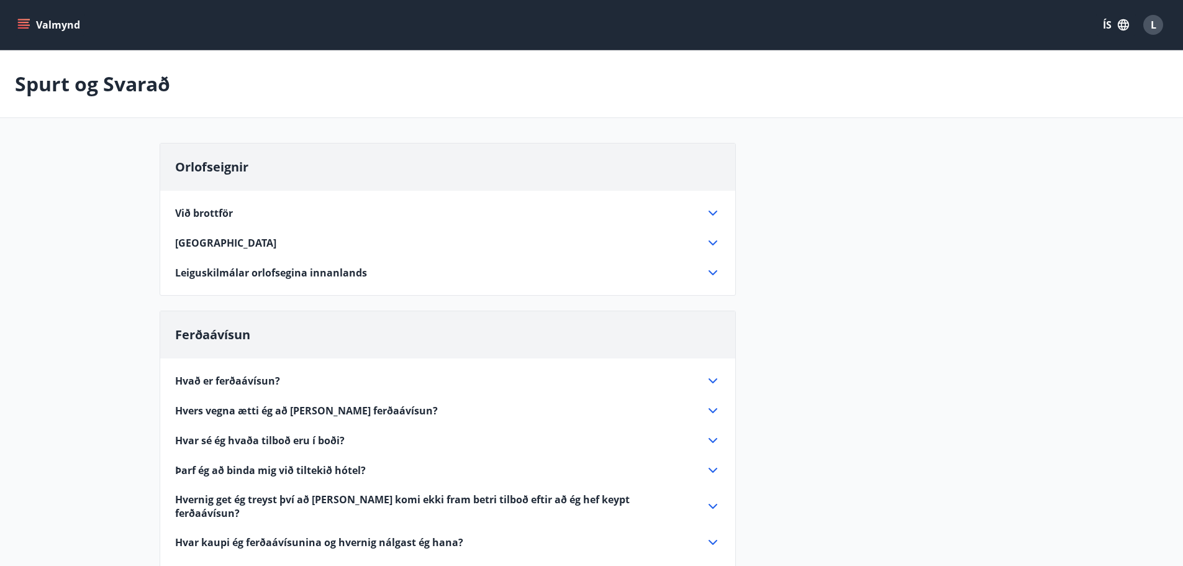
click at [709, 239] on icon at bounding box center [712, 242] width 15 height 15
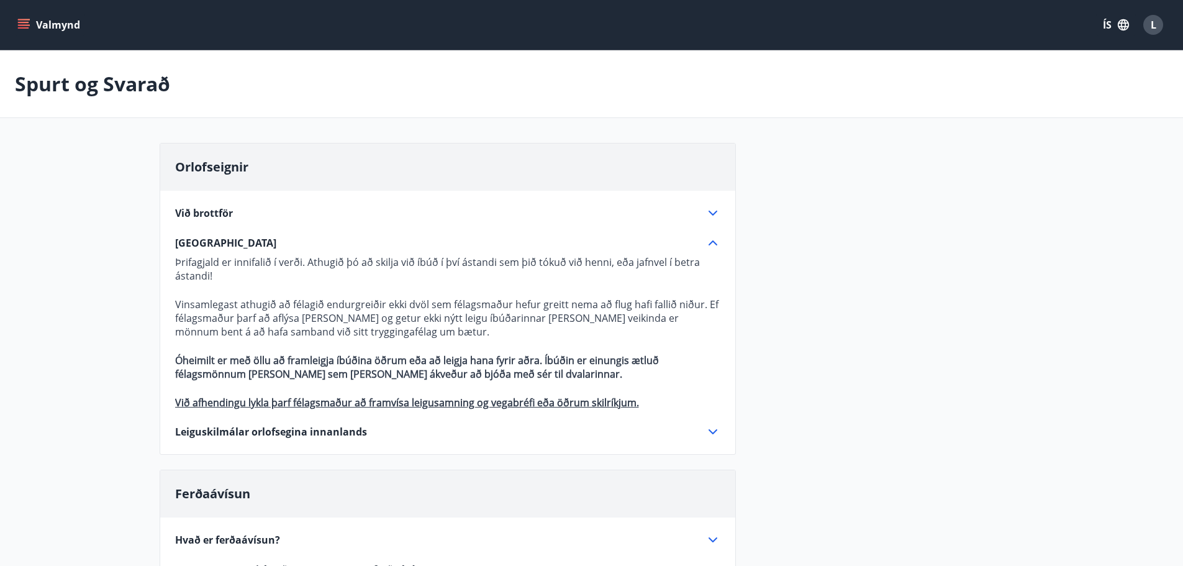
click at [709, 239] on icon at bounding box center [712, 242] width 15 height 15
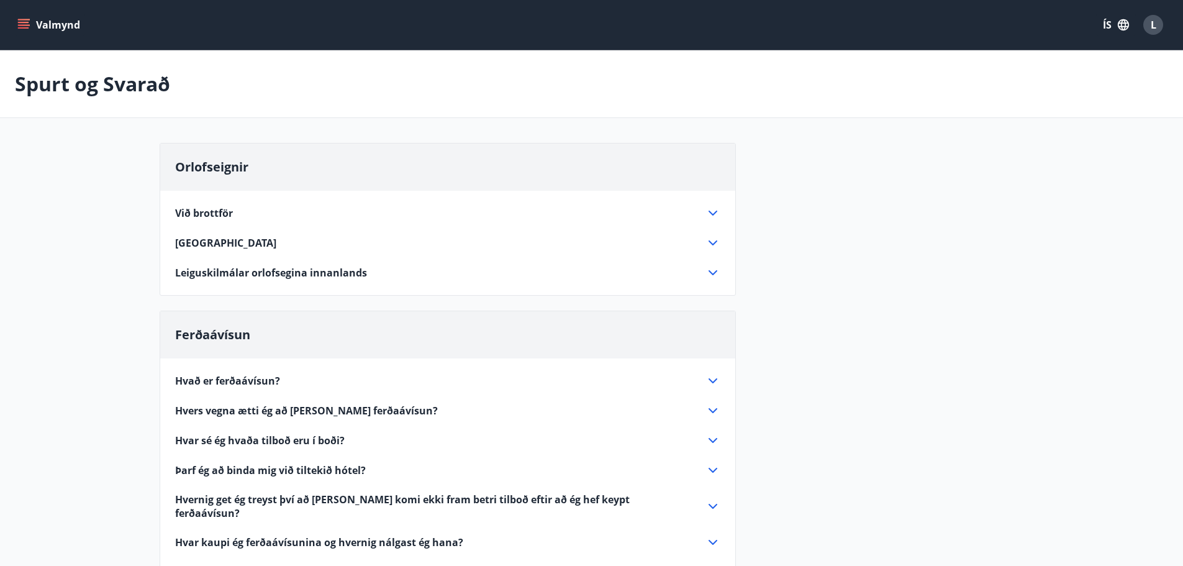
click at [709, 239] on icon at bounding box center [712, 242] width 15 height 15
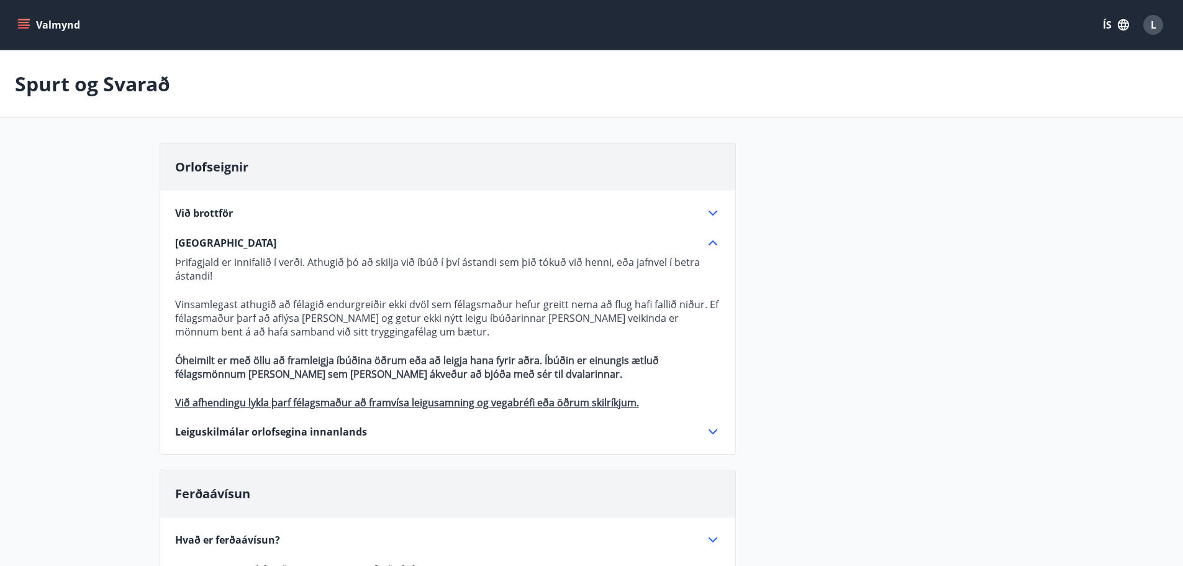
click at [709, 239] on icon at bounding box center [712, 242] width 15 height 15
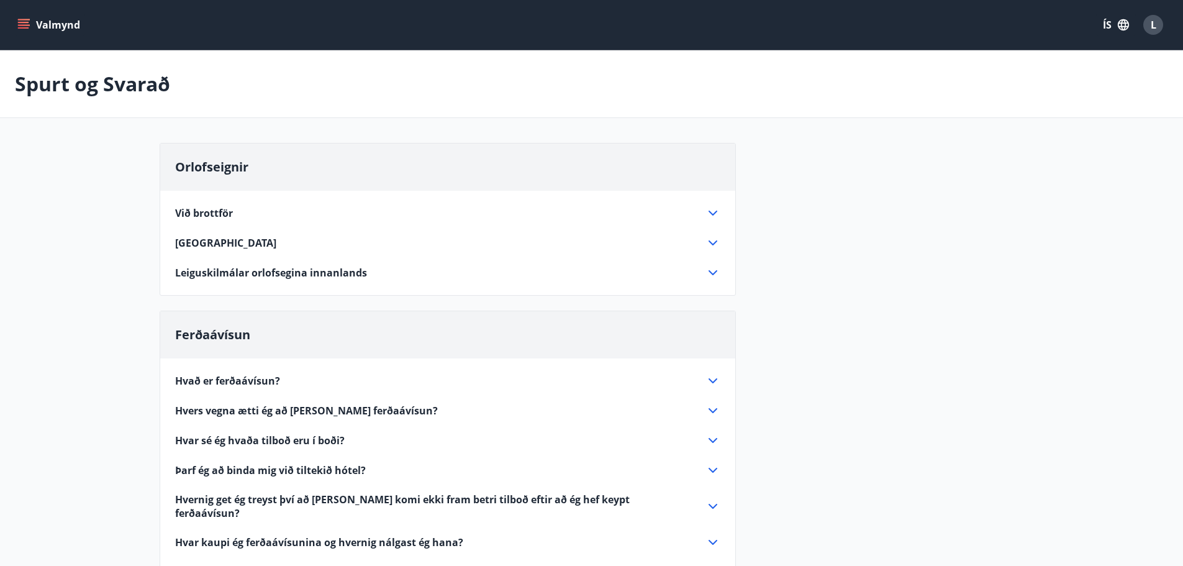
click at [712, 211] on icon at bounding box center [712, 213] width 15 height 15
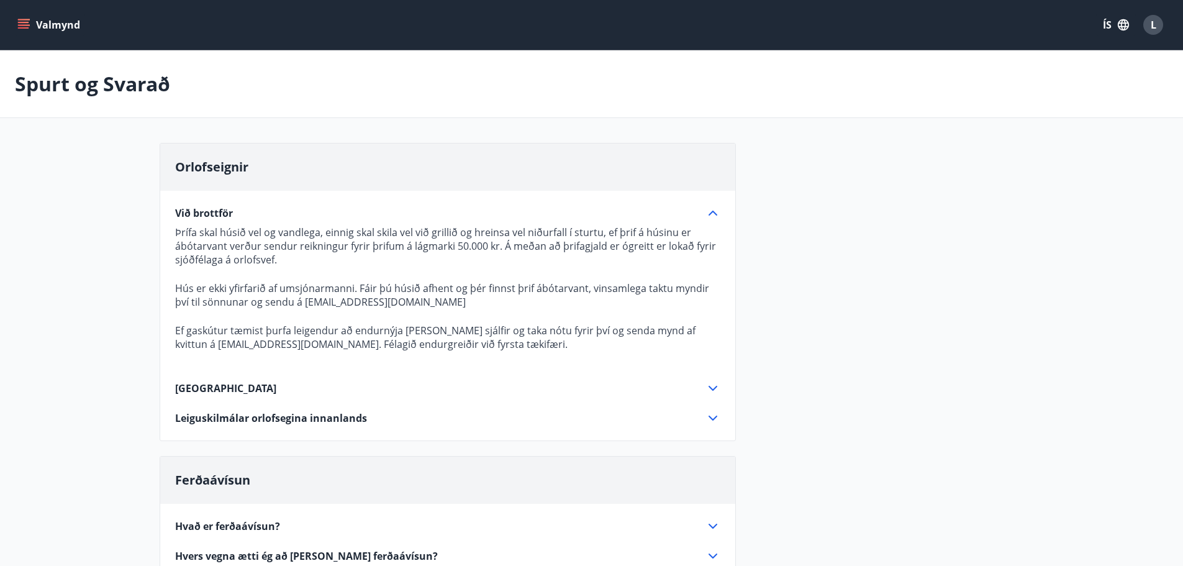
click at [715, 209] on icon at bounding box center [712, 213] width 15 height 15
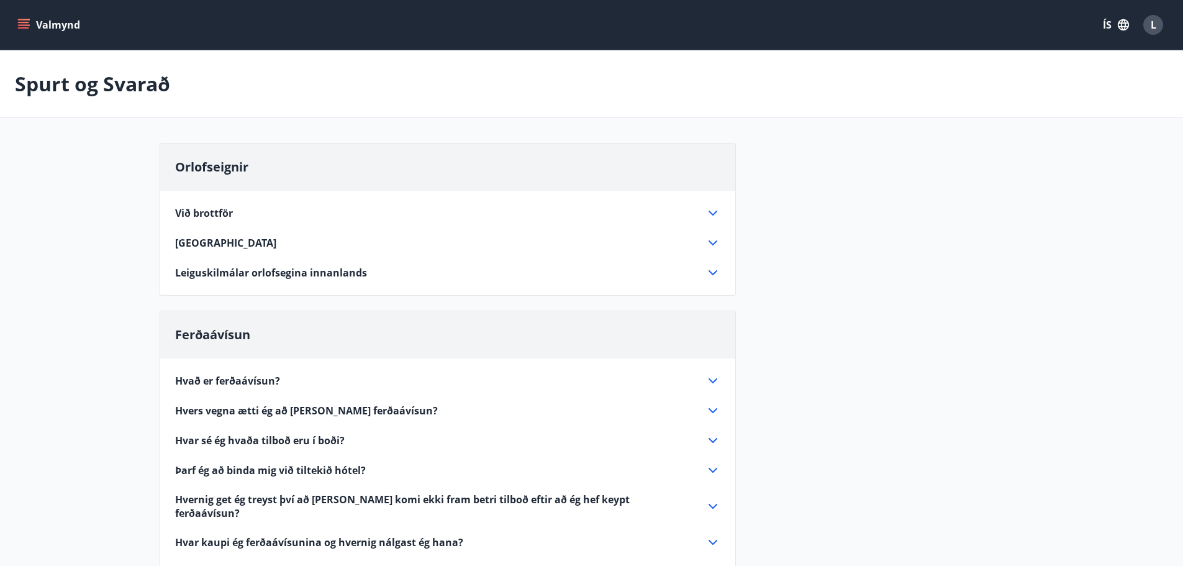
click at [710, 242] on icon at bounding box center [713, 242] width 9 height 5
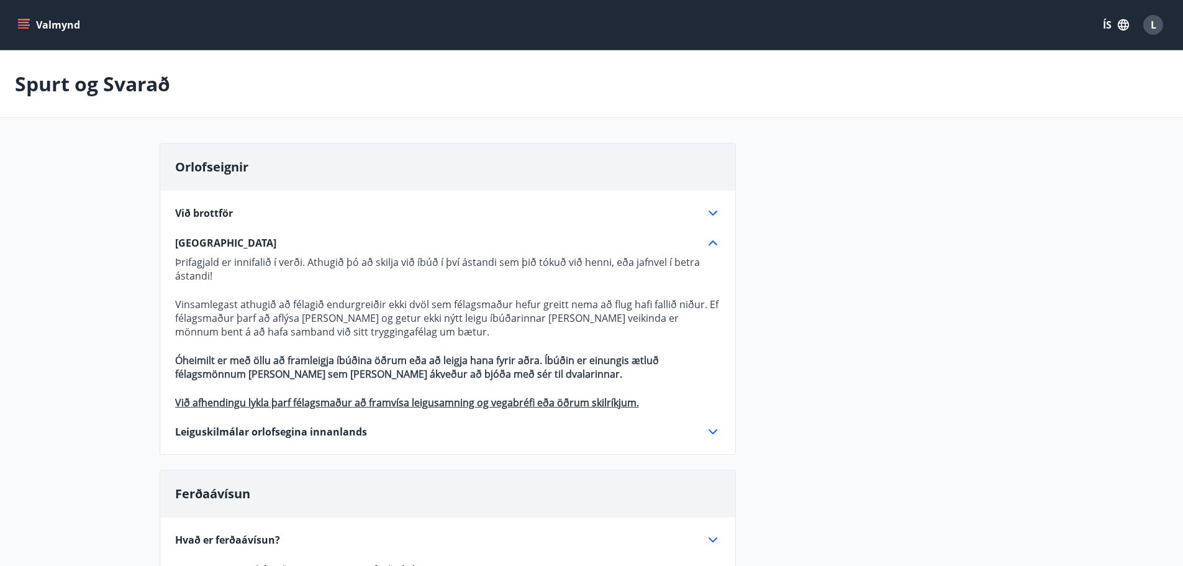
click at [712, 242] on icon at bounding box center [713, 242] width 9 height 5
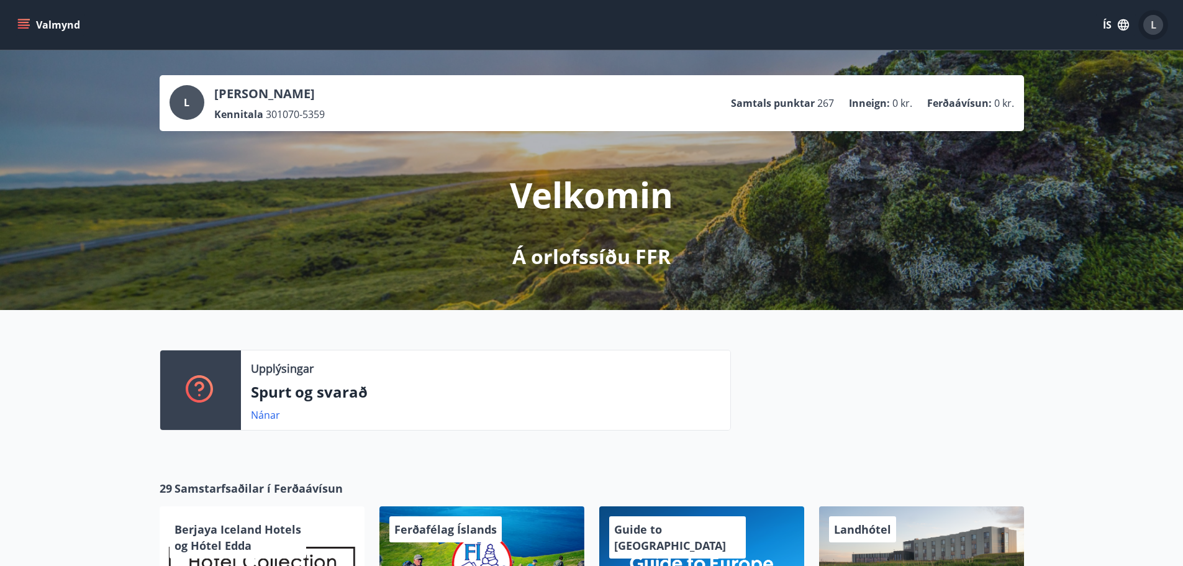
click at [1158, 20] on div "L" at bounding box center [1153, 25] width 20 height 20
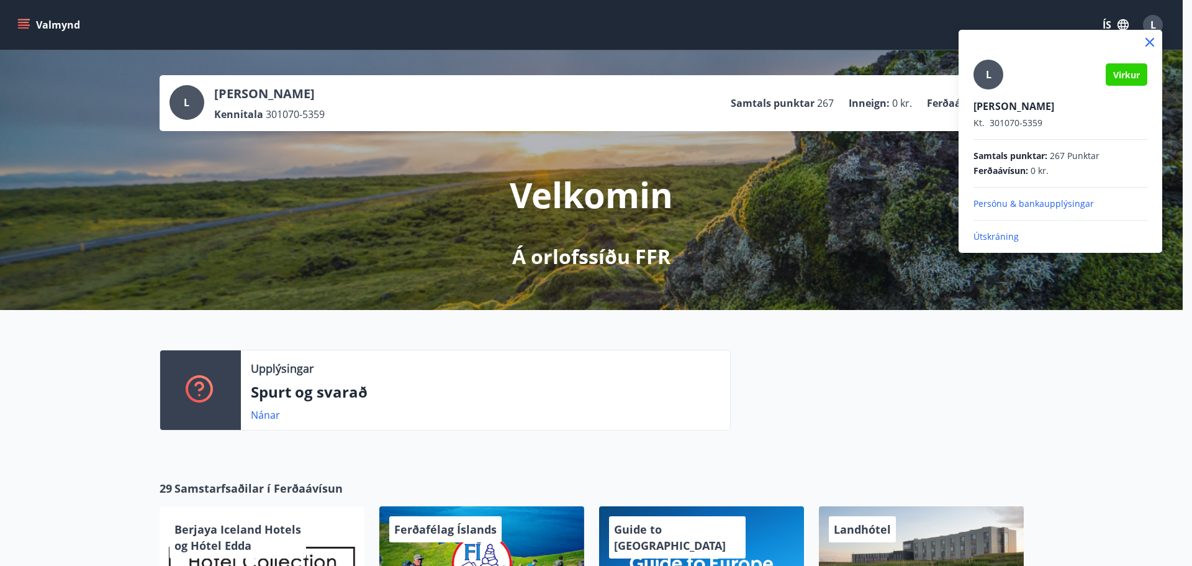
click at [994, 237] on p "Útskráning" at bounding box center [1061, 236] width 174 height 12
